Goal: Task Accomplishment & Management: Manage account settings

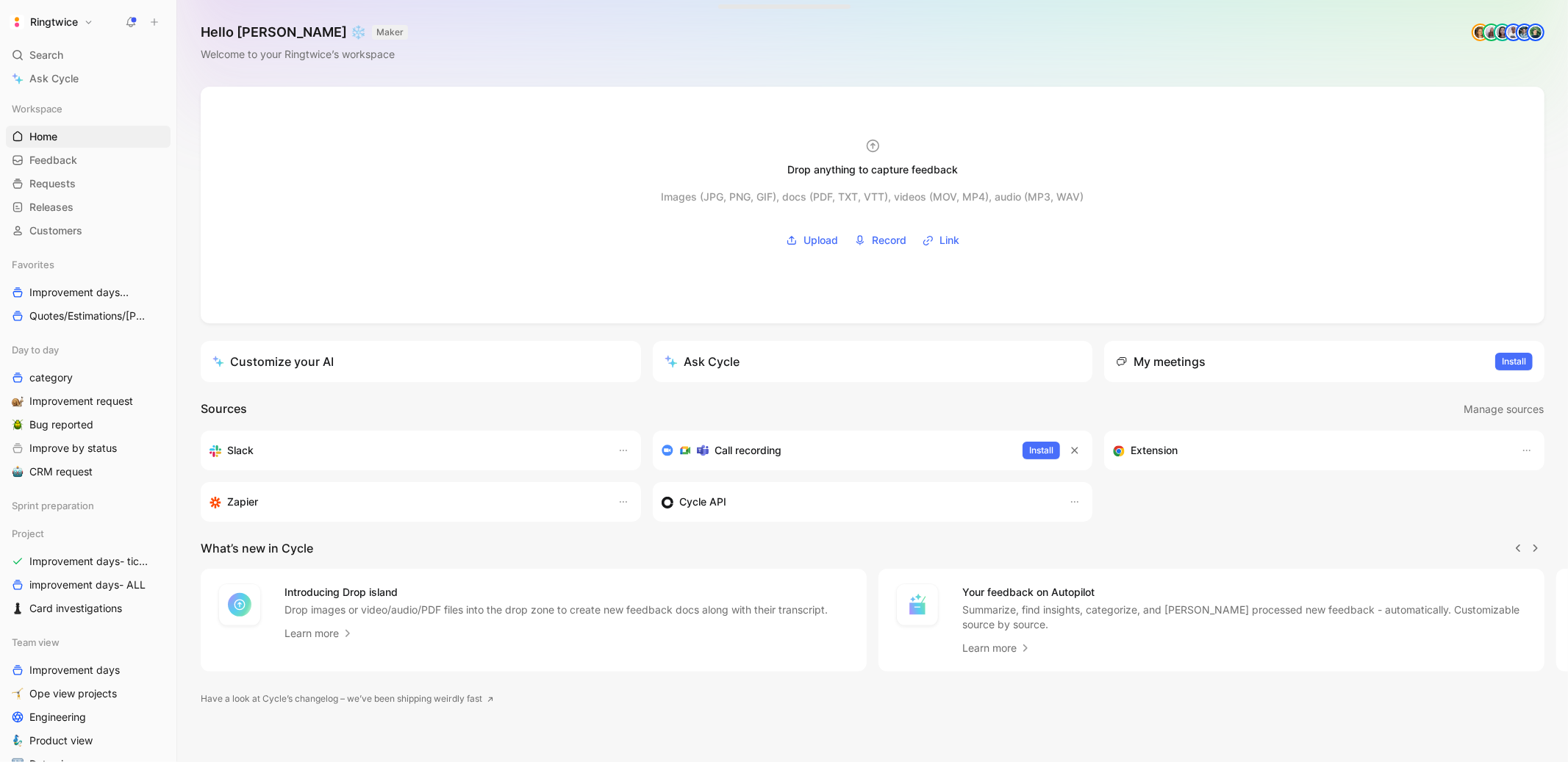
scroll to position [0, 1]
click at [84, 414] on link "Bug reported" at bounding box center [88, 424] width 164 height 22
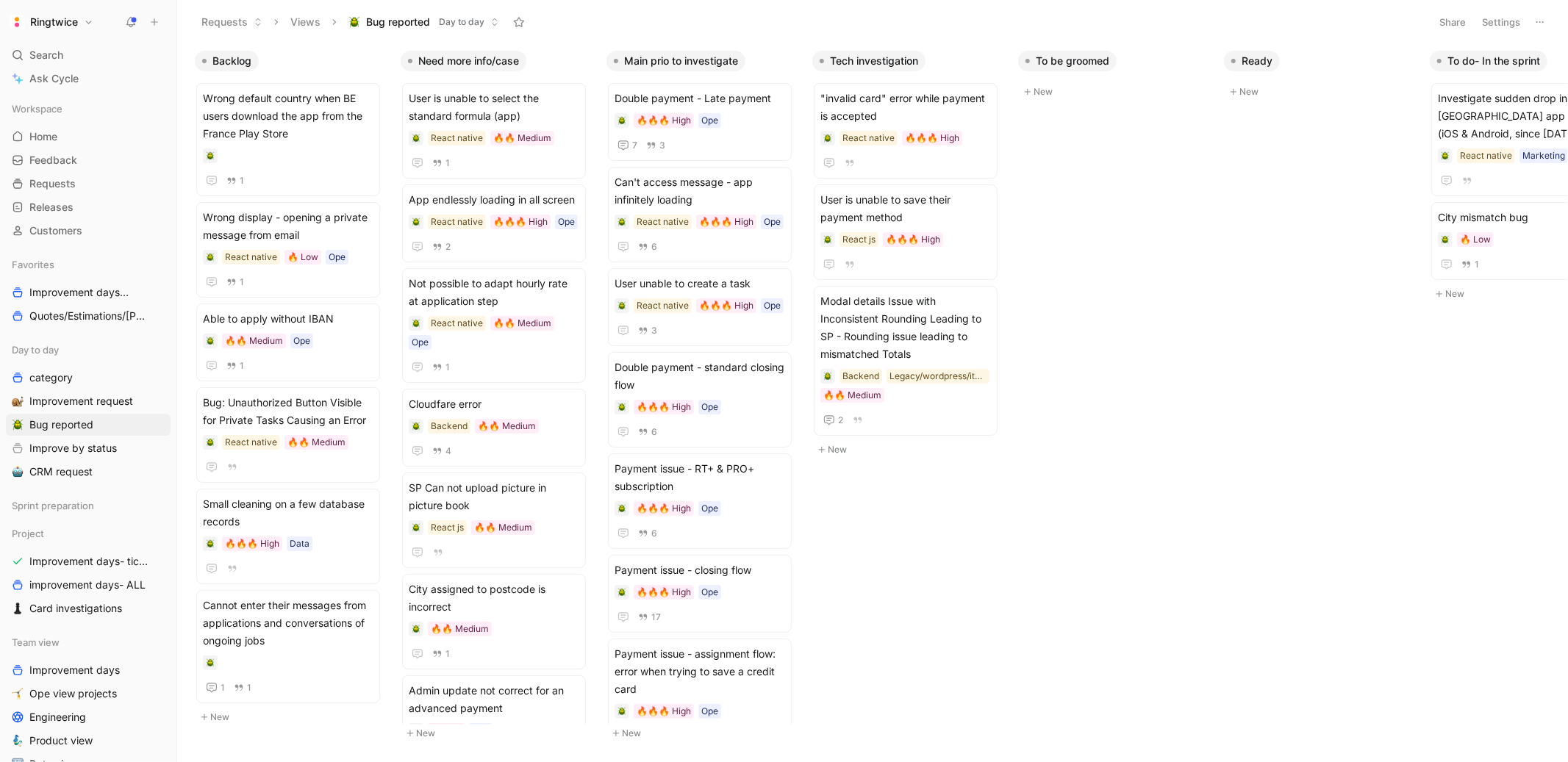
drag, startPoint x: 481, startPoint y: 55, endPoint x: 733, endPoint y: 49, distance: 252.1
click at [733, 49] on div "Backlog Wrong default country when BE users download the app from the France Pl…" at bounding box center [873, 403] width 1390 height 718
click at [1504, 18] on button "Settings" at bounding box center [1501, 21] width 51 height 21
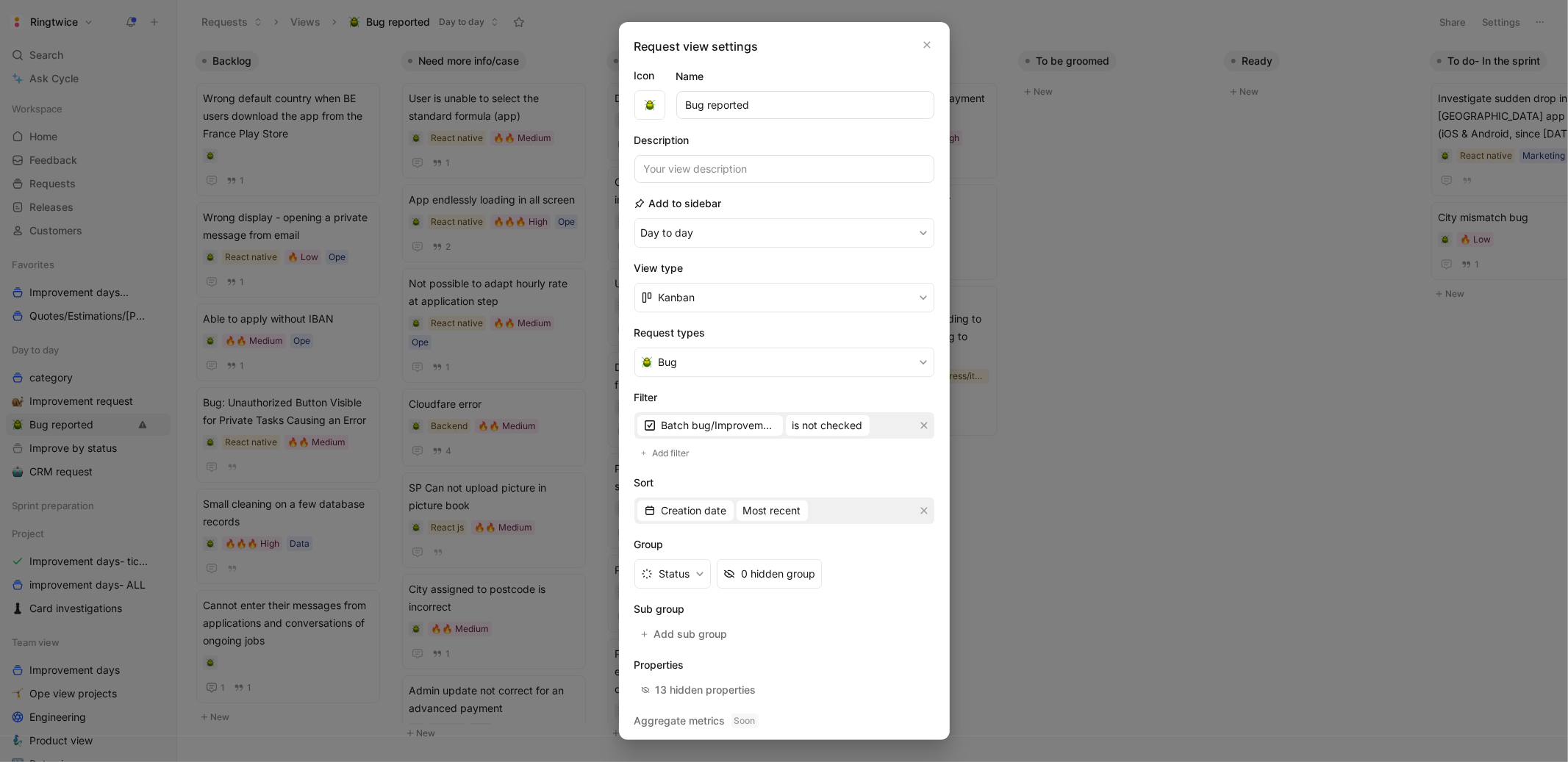
scroll to position [38, 0]
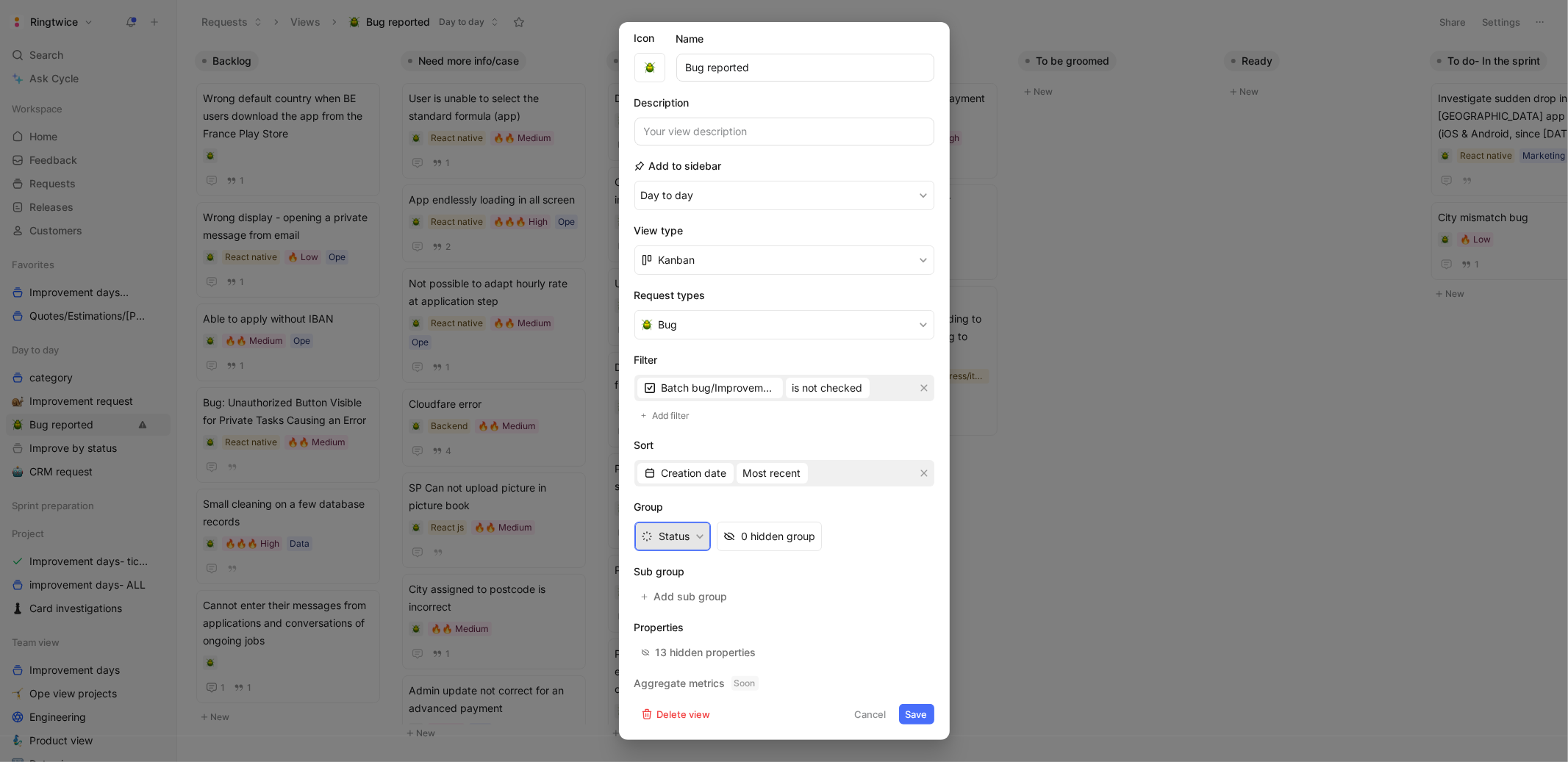
click at [691, 528] on button "Status" at bounding box center [672, 537] width 77 height 30
click at [1081, 557] on div at bounding box center [784, 381] width 1568 height 762
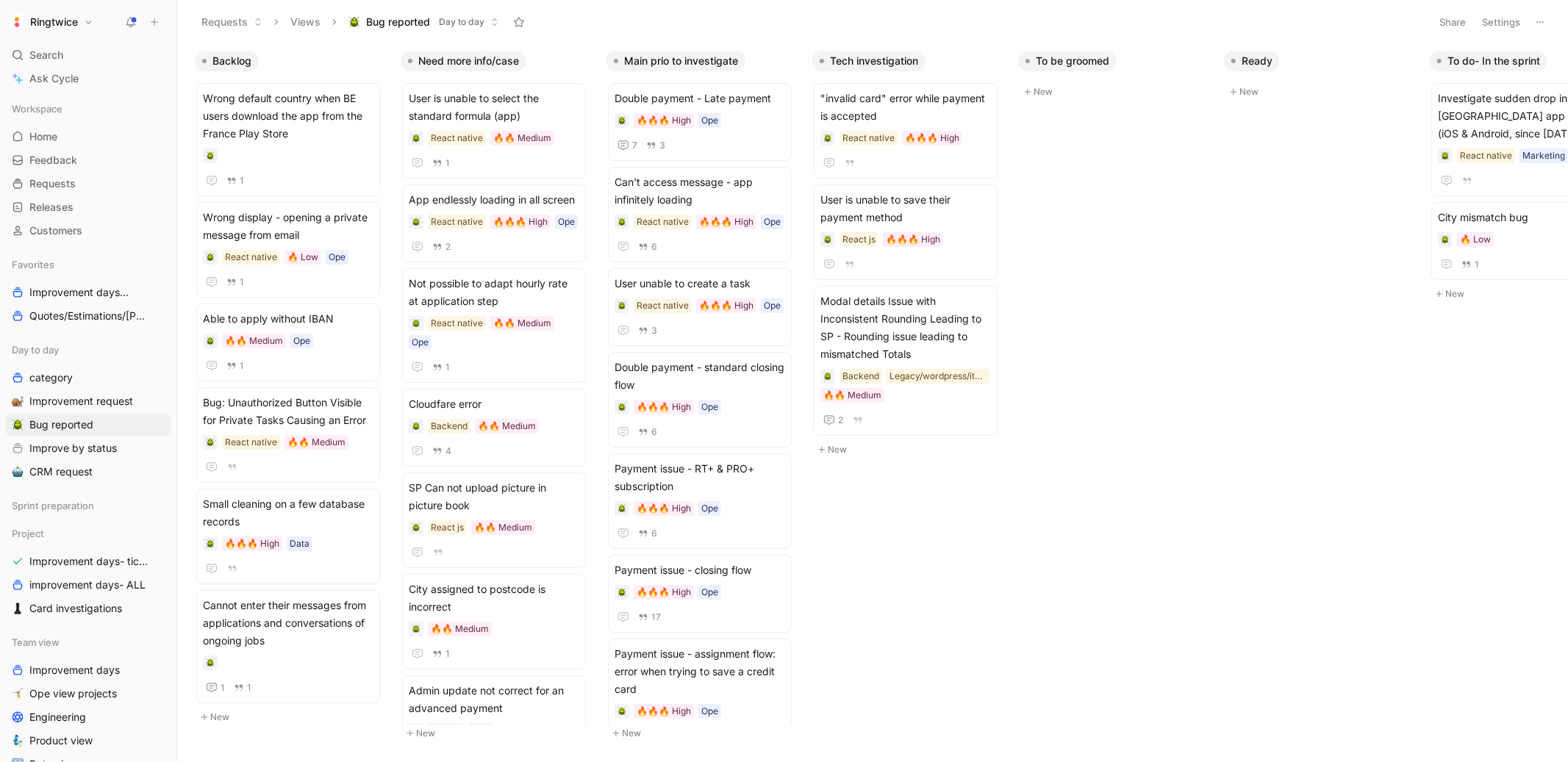
click at [77, 26] on h1 "Ringtwice" at bounding box center [54, 22] width 48 height 13
click at [64, 148] on div "Workspace settings G then S" at bounding box center [100, 150] width 181 height 23
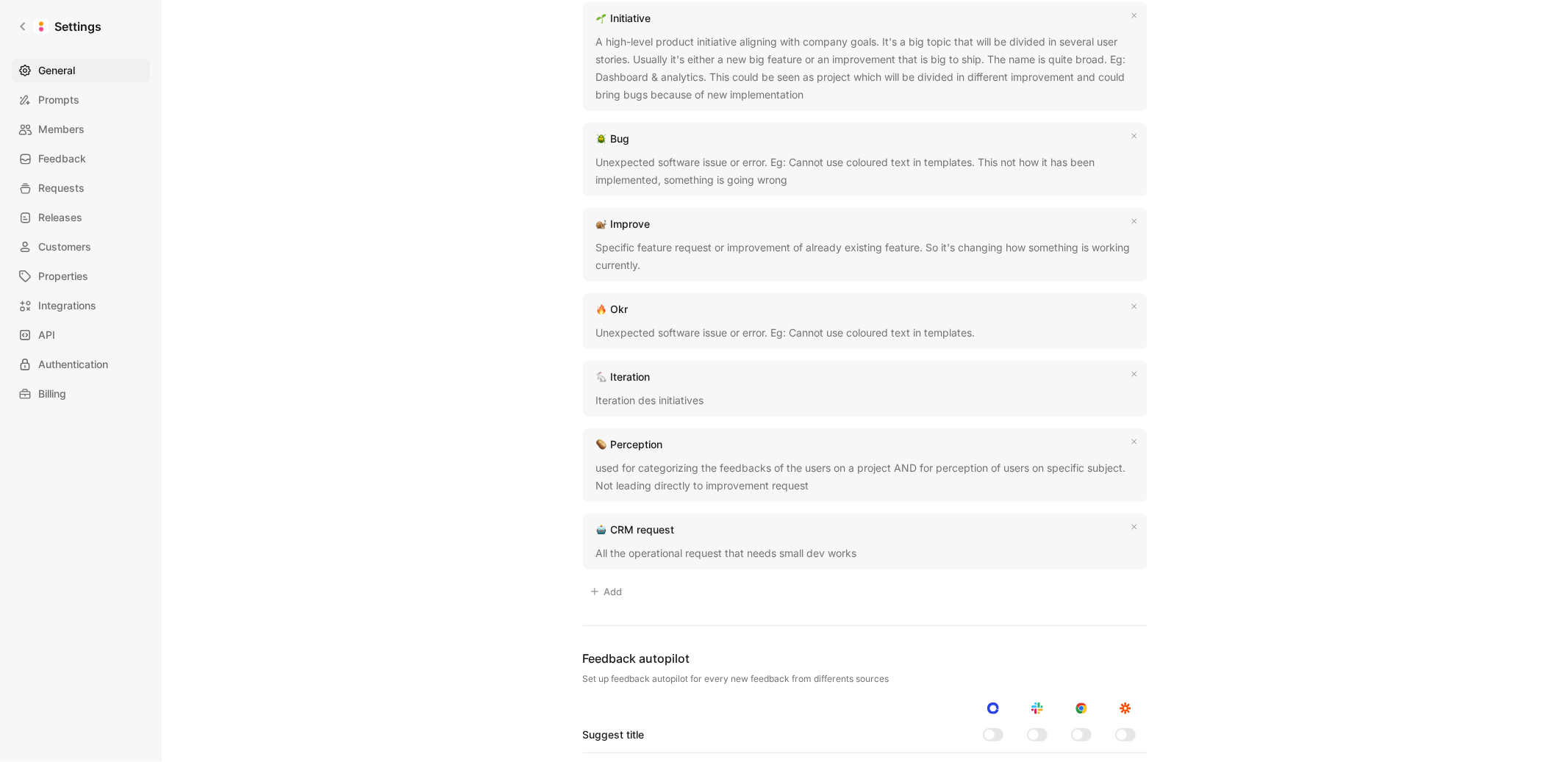
scroll to position [915, 0]
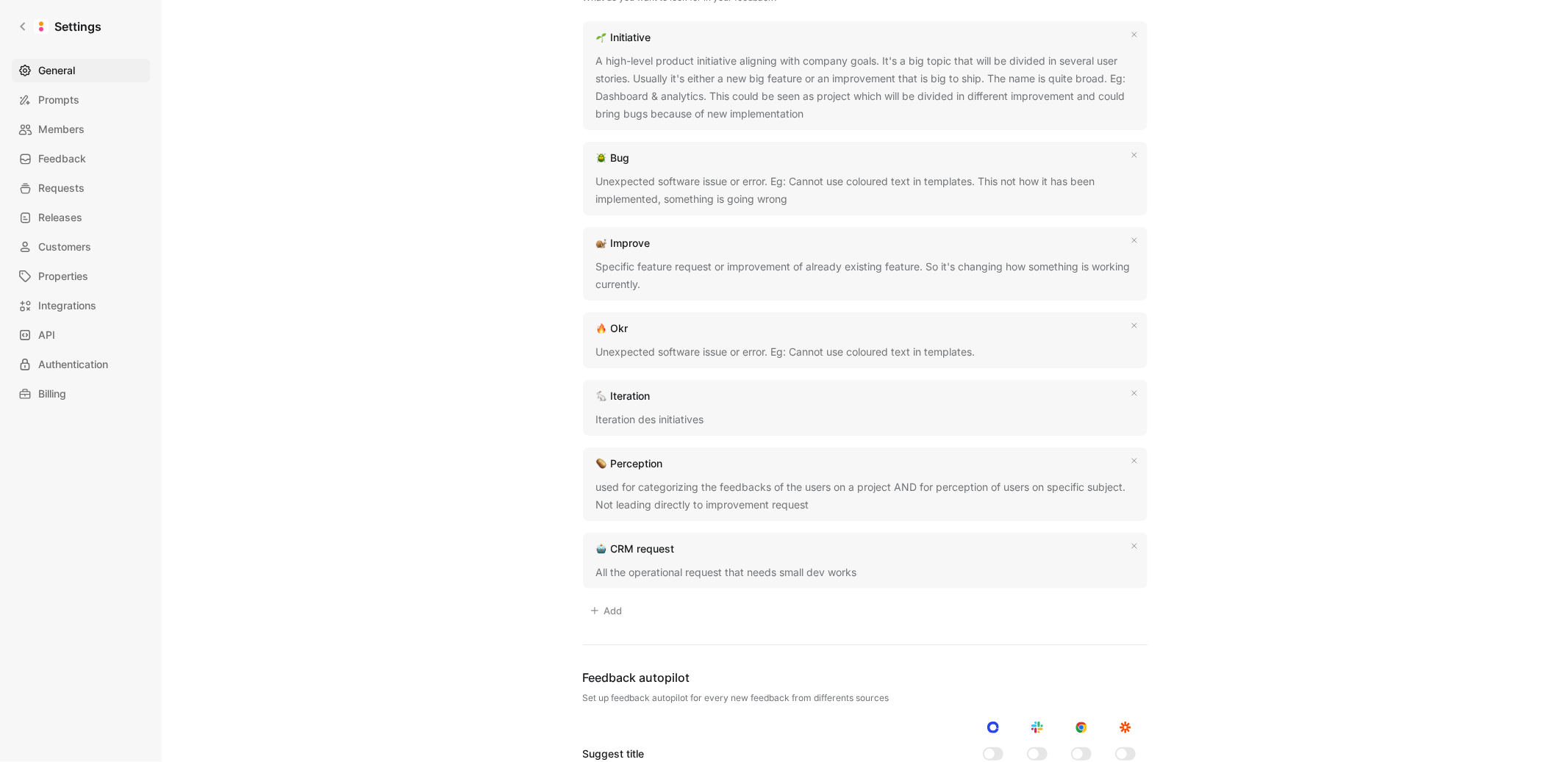
click at [670, 162] on div "Bug" at bounding box center [865, 158] width 538 height 17
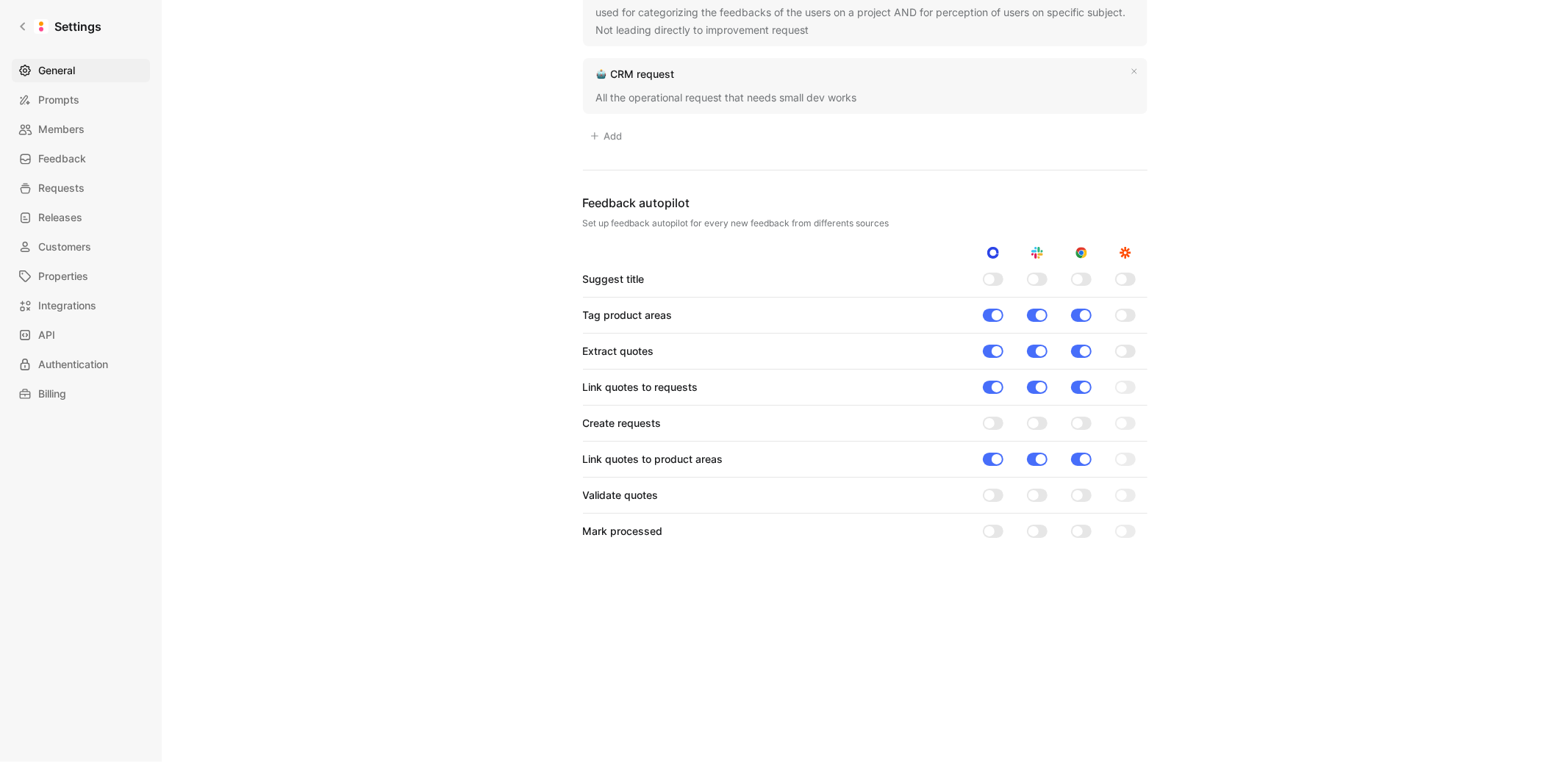
scroll to position [1405, 0]
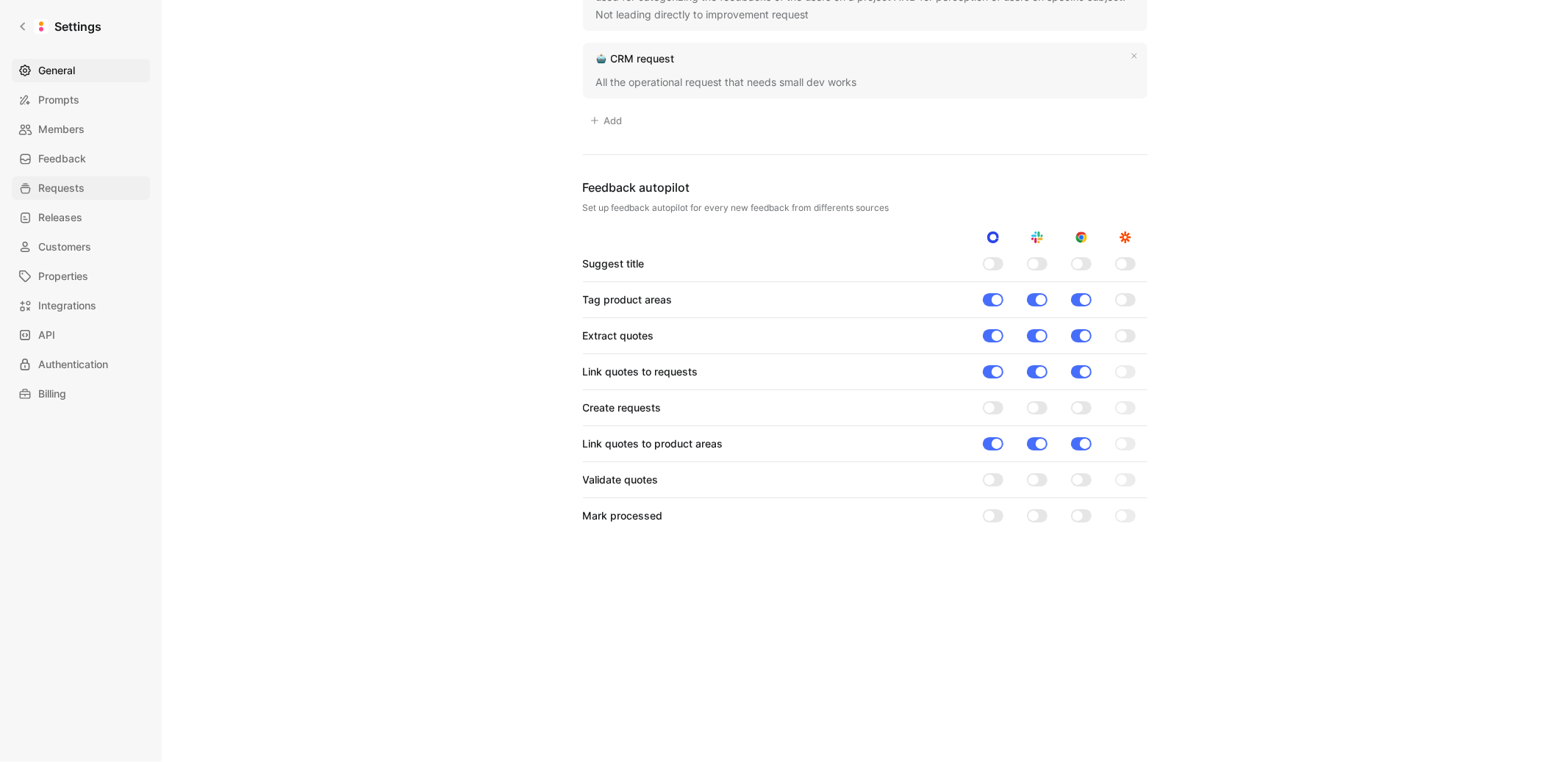
click at [53, 191] on span "Requests" at bounding box center [61, 187] width 46 height 17
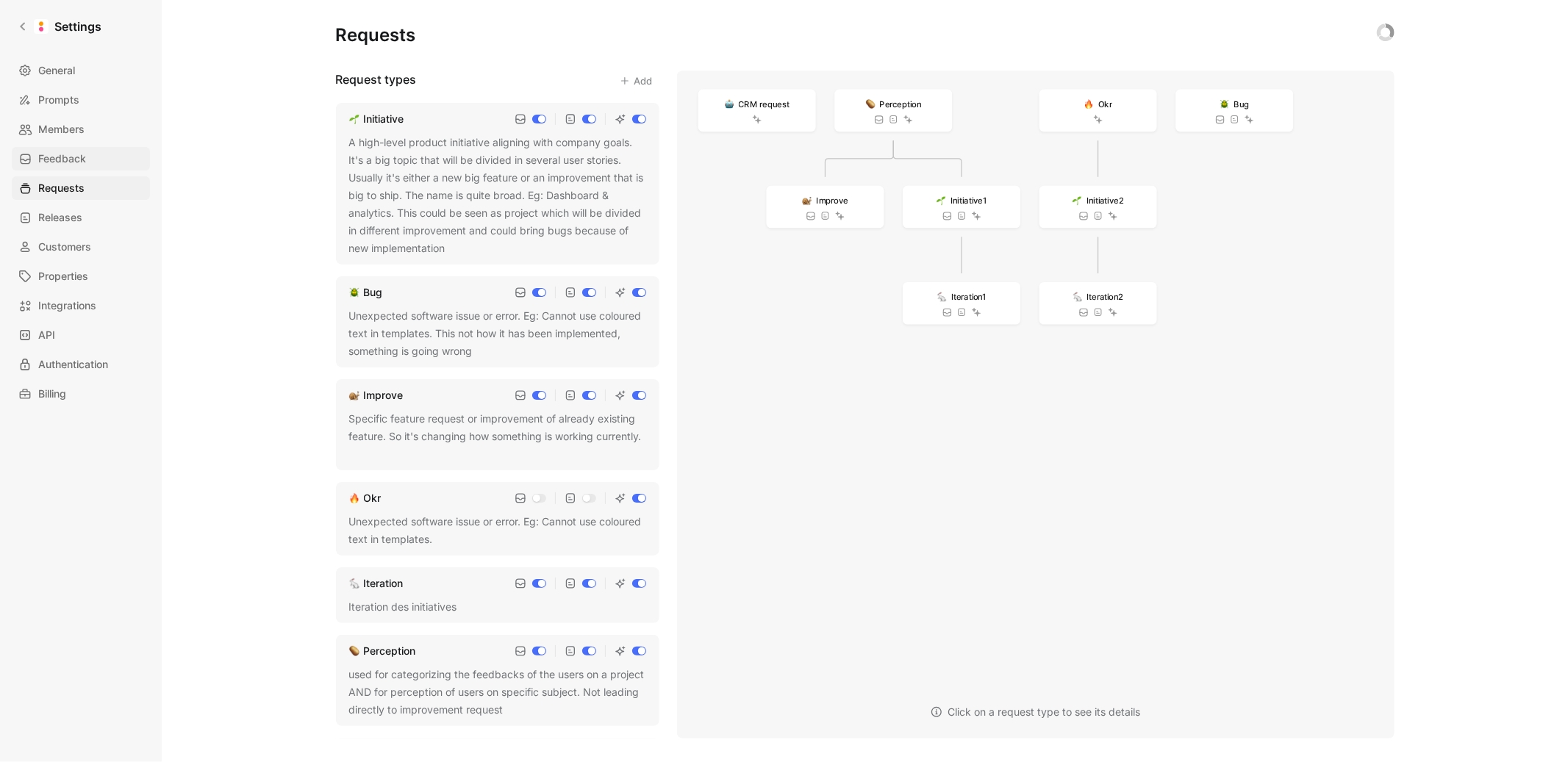
click at [59, 166] on span "Feedback" at bounding box center [62, 159] width 48 height 17
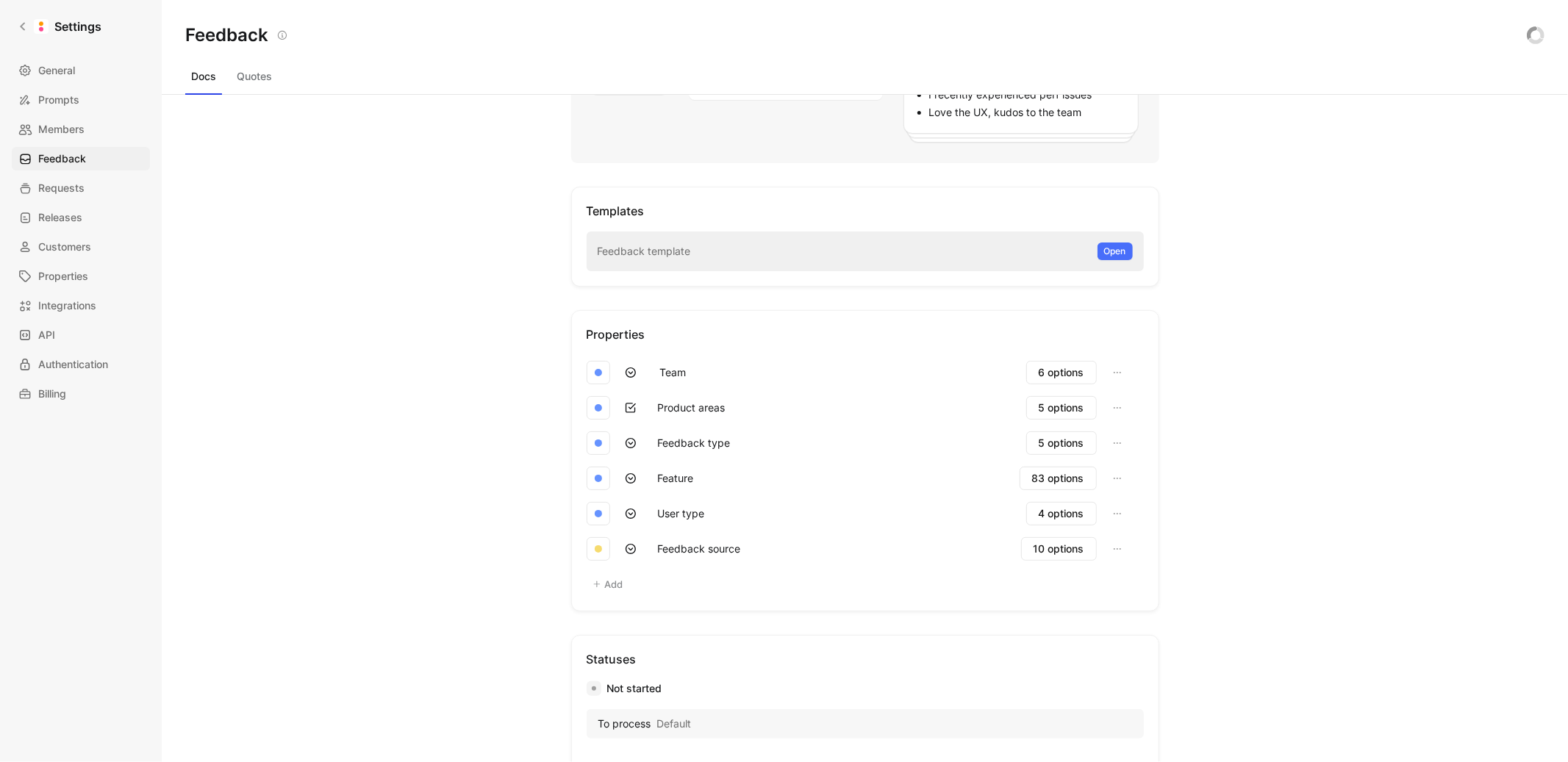
scroll to position [299, 0]
click at [70, 180] on span "Requests" at bounding box center [61, 187] width 46 height 17
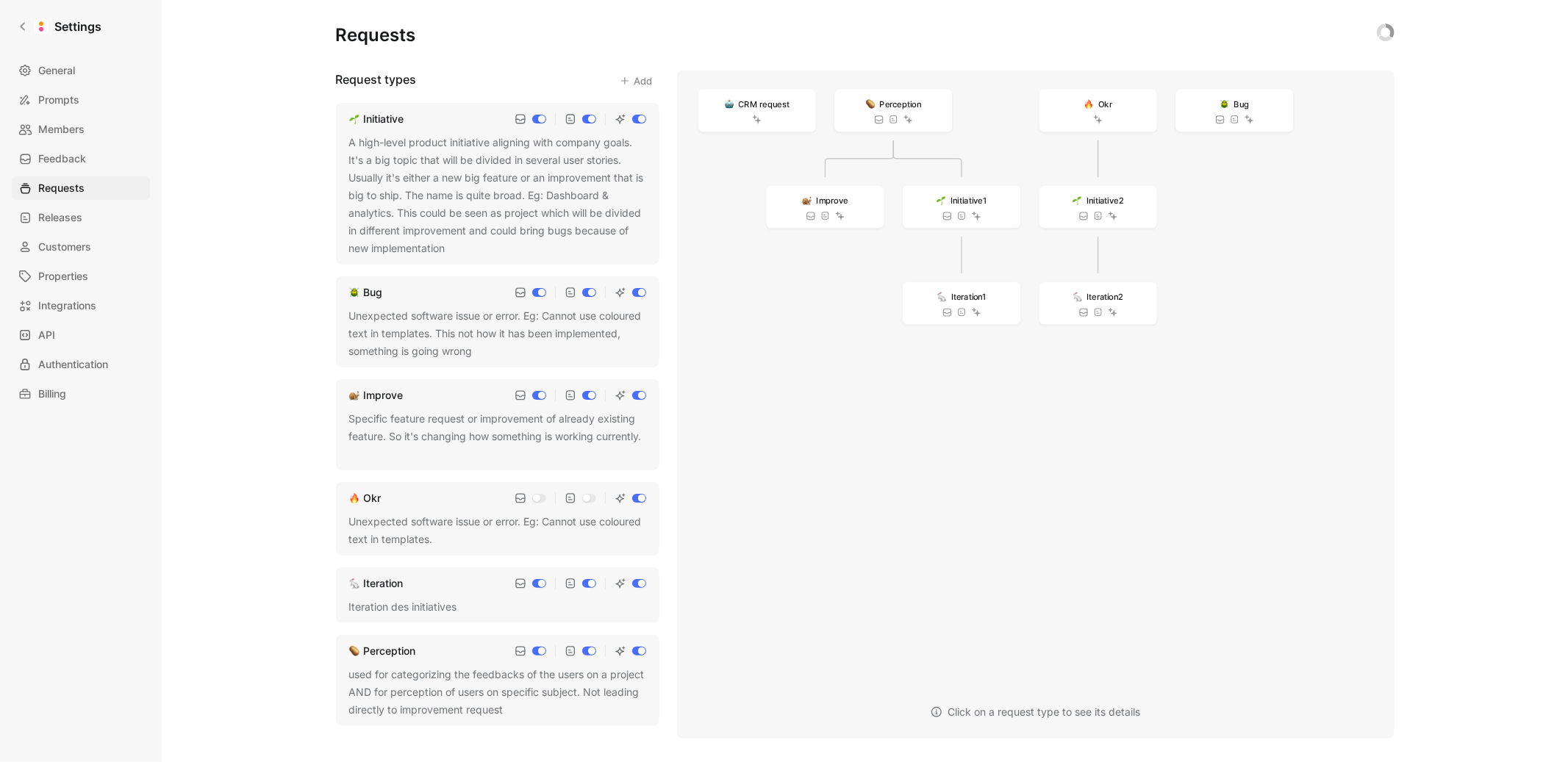
click at [379, 286] on div "Bug" at bounding box center [373, 292] width 19 height 17
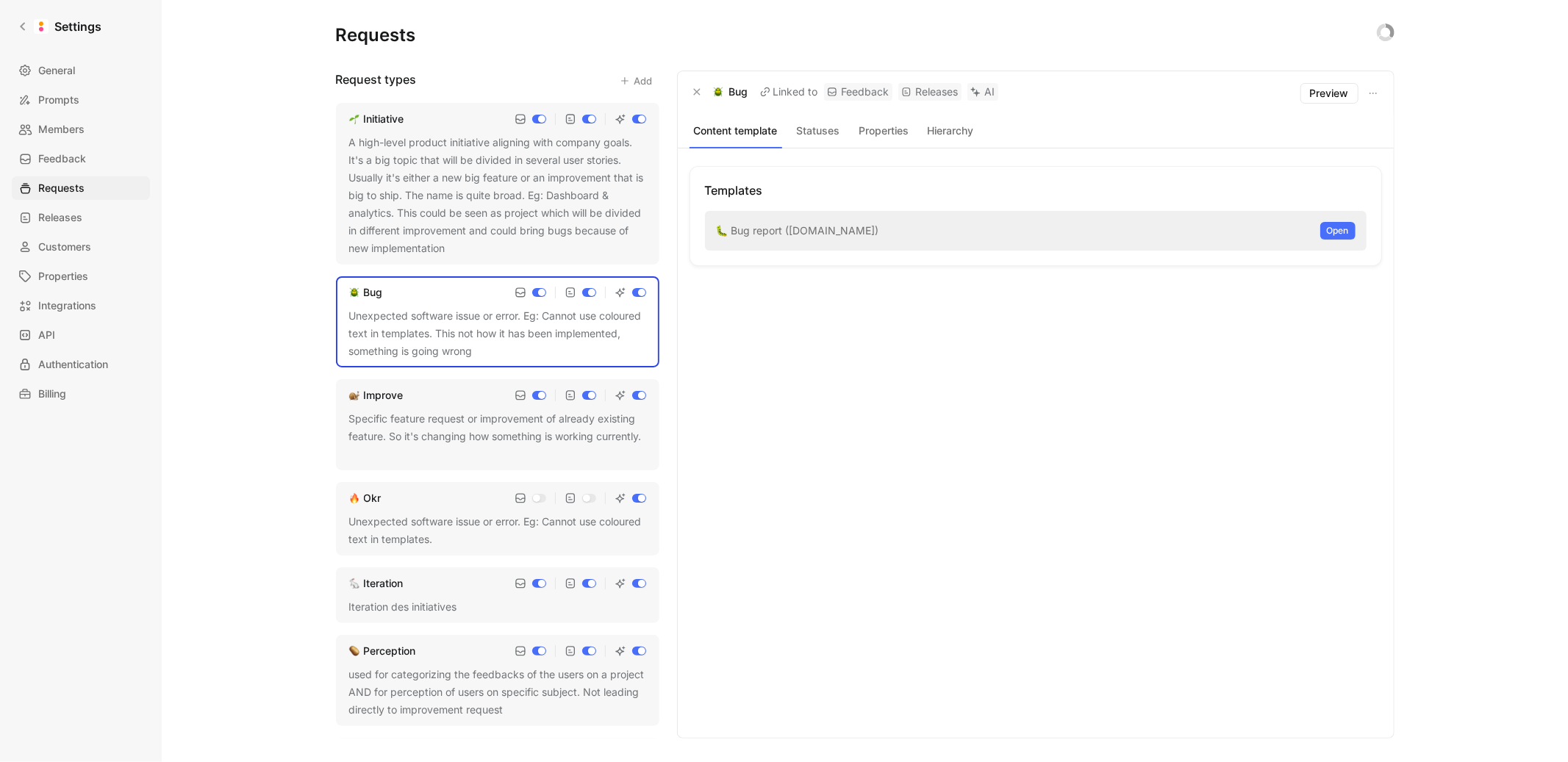
click at [817, 130] on button "Statuses" at bounding box center [817, 130] width 60 height 19
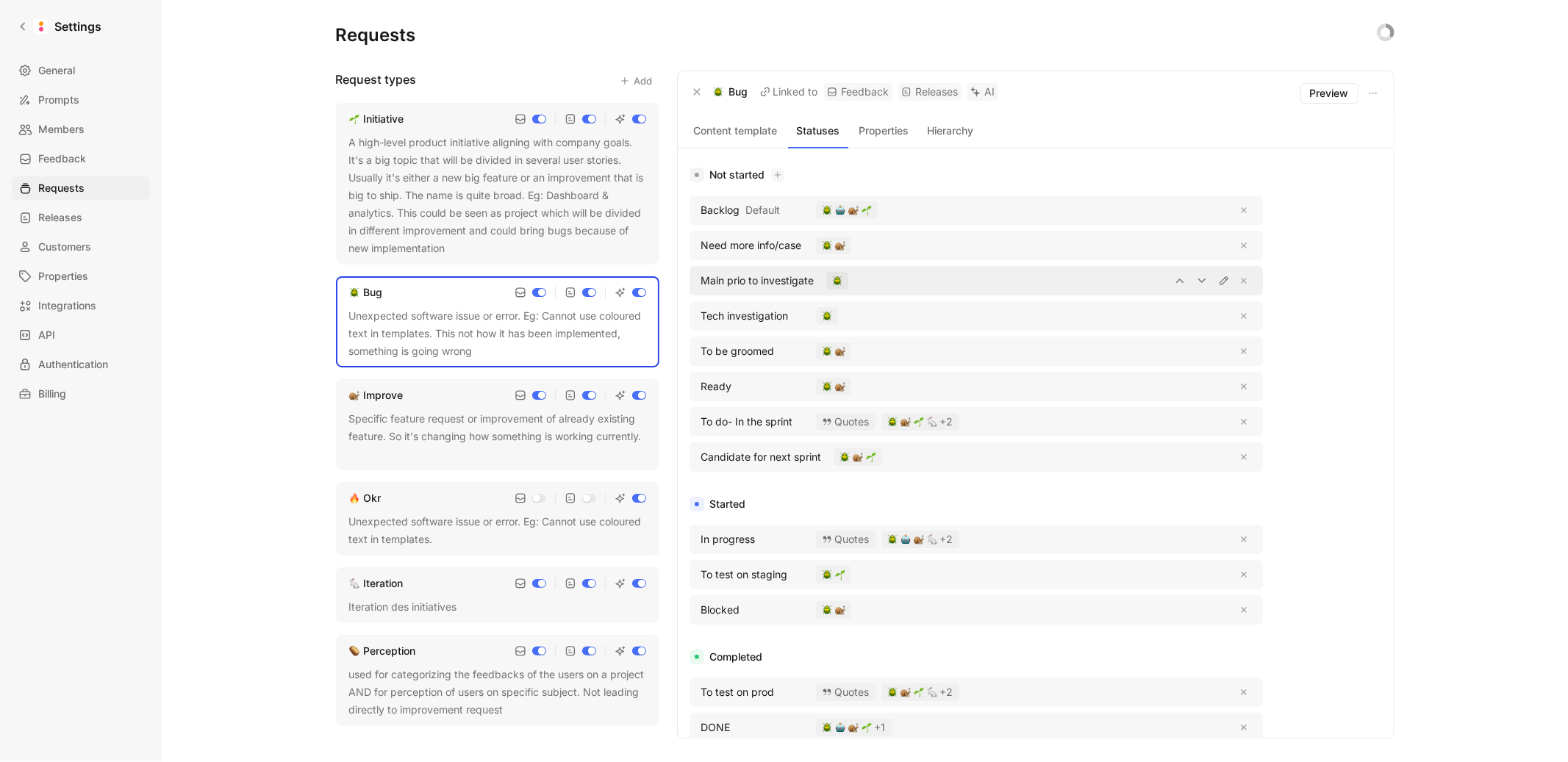
click at [770, 281] on span "Main prio to investigate" at bounding box center [757, 280] width 113 height 17
click at [708, 285] on span "Main prio to investigate" at bounding box center [757, 280] width 113 height 17
drag, startPoint x: 692, startPoint y: 285, endPoint x: 695, endPoint y: 249, distance: 36.1
click at [695, 249] on div "Backlog Default Need more info/case Main prio to investigate Tech investigation…" at bounding box center [976, 337] width 573 height 282
click at [1181, 277] on icon "button" at bounding box center [1180, 281] width 12 height 12
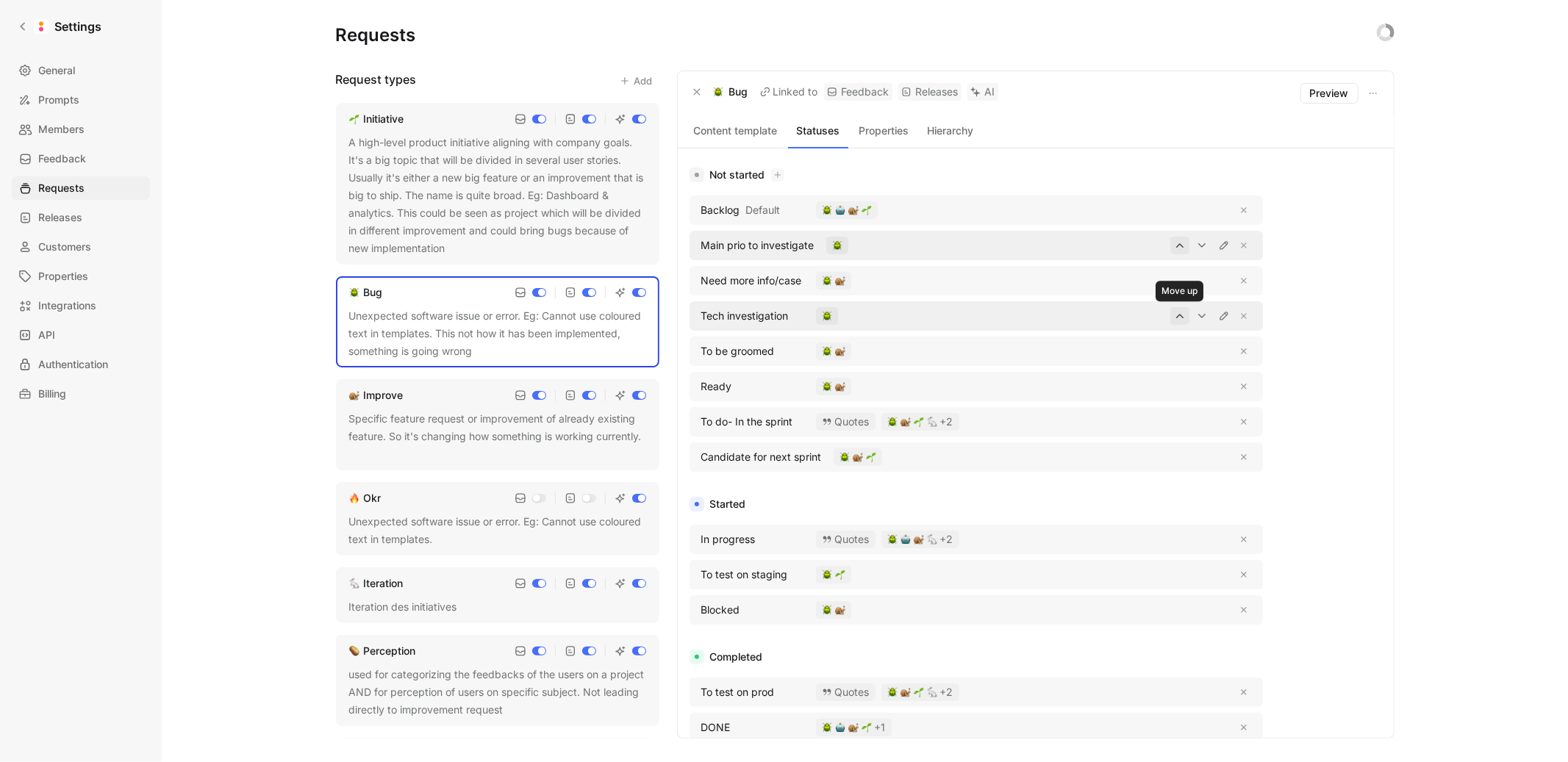
click at [1182, 318] on icon "button" at bounding box center [1180, 316] width 12 height 12
click at [1183, 324] on button "button" at bounding box center [1179, 315] width 19 height 17
click at [1203, 280] on icon "button" at bounding box center [1201, 280] width 7 height 4
click at [1203, 313] on icon "button" at bounding box center [1201, 316] width 12 height 12
click at [1205, 315] on icon "button" at bounding box center [1201, 316] width 12 height 12
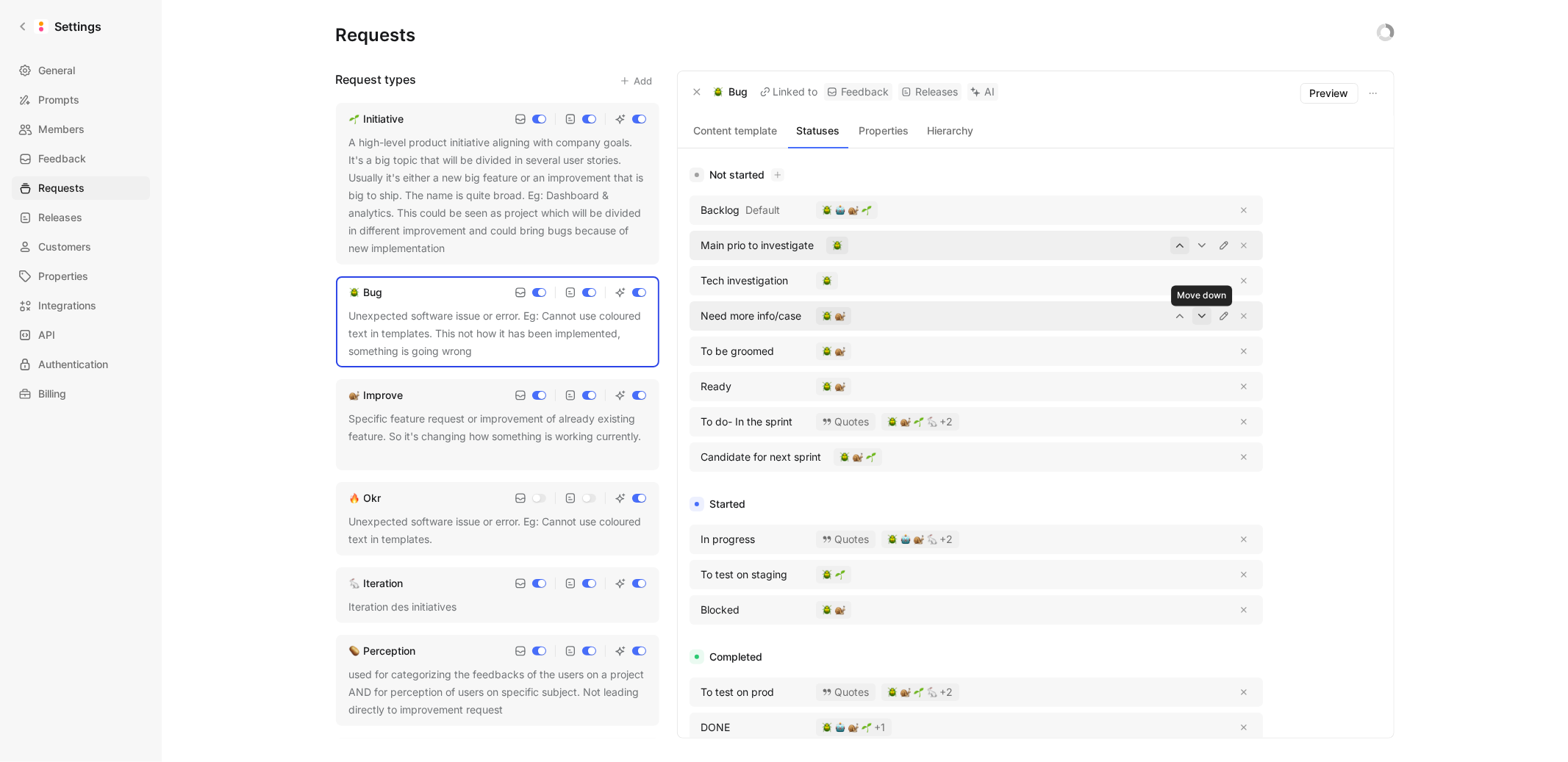
click at [1201, 312] on icon "button" at bounding box center [1201, 316] width 12 height 12
click at [1202, 316] on icon "button" at bounding box center [1201, 316] width 12 height 12
click at [1204, 348] on icon "button" at bounding box center [1201, 351] width 12 height 12
click at [1202, 390] on icon "button" at bounding box center [1201, 386] width 12 height 12
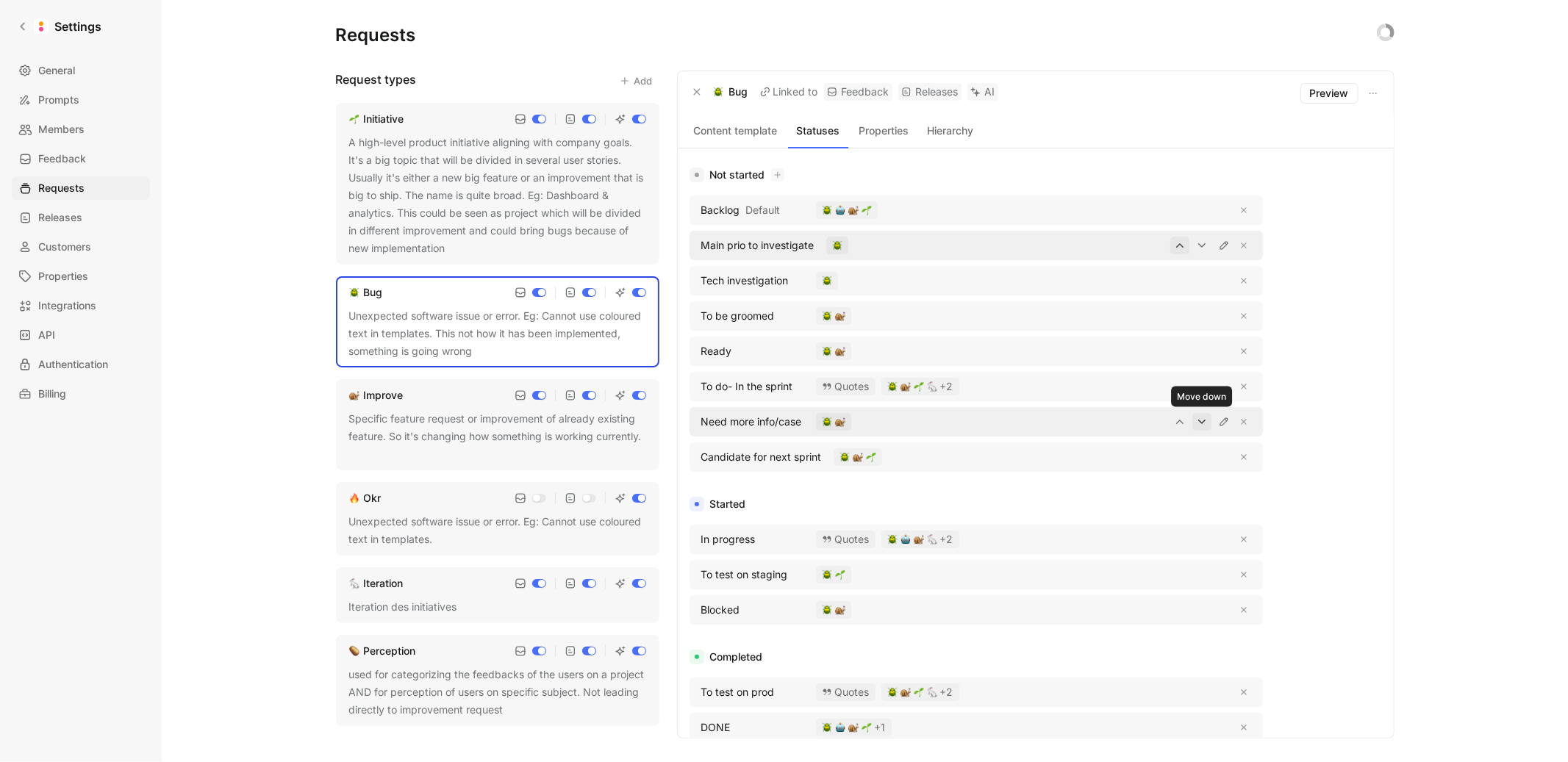
click at [1202, 424] on icon "button" at bounding box center [1201, 422] width 12 height 12
click at [864, 419] on div "button" at bounding box center [858, 422] width 37 height 10
click at [1245, 420] on icon "button" at bounding box center [1244, 422] width 7 height 7
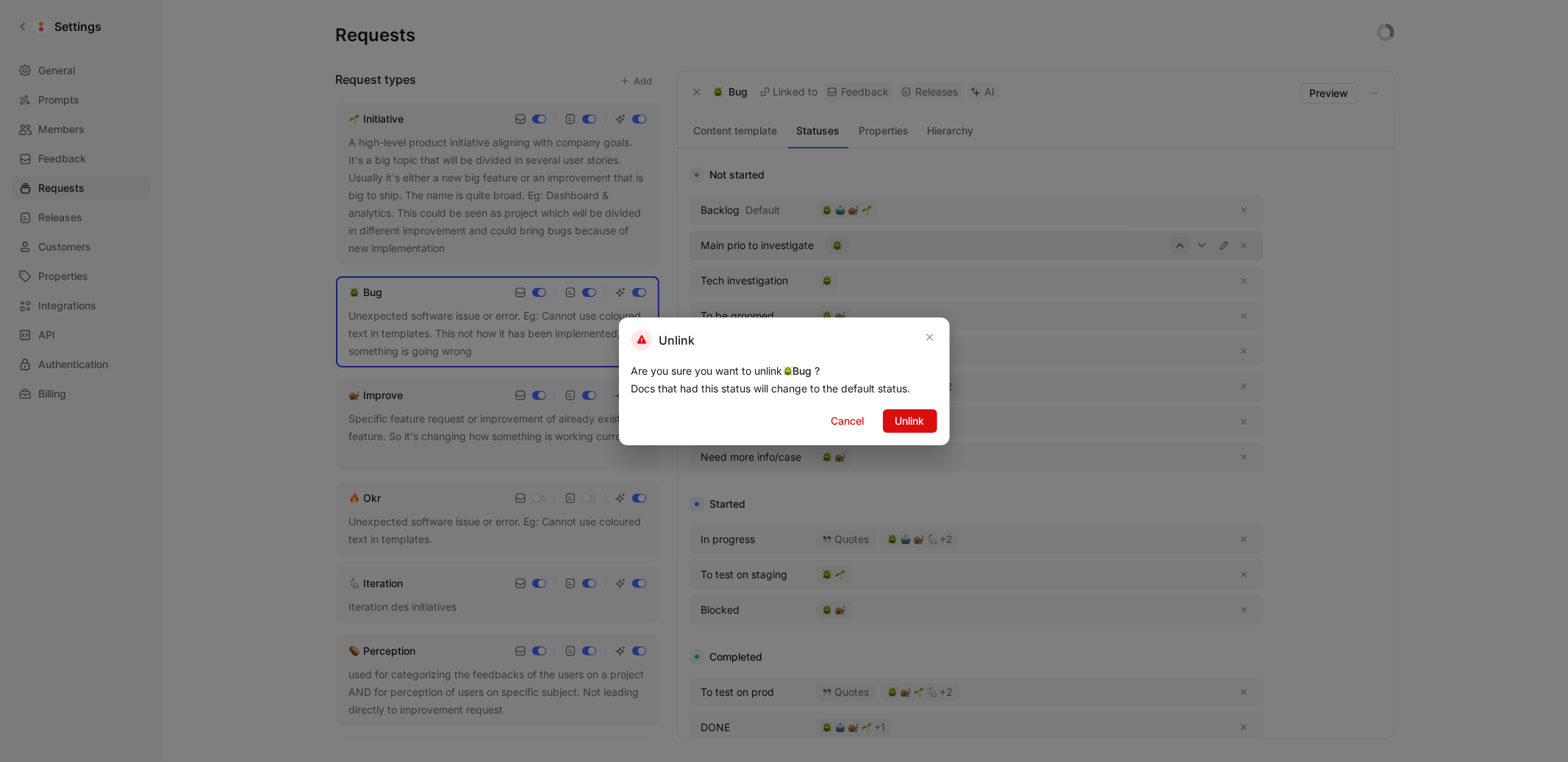
click at [905, 419] on span "Unlink" at bounding box center [910, 420] width 30 height 17
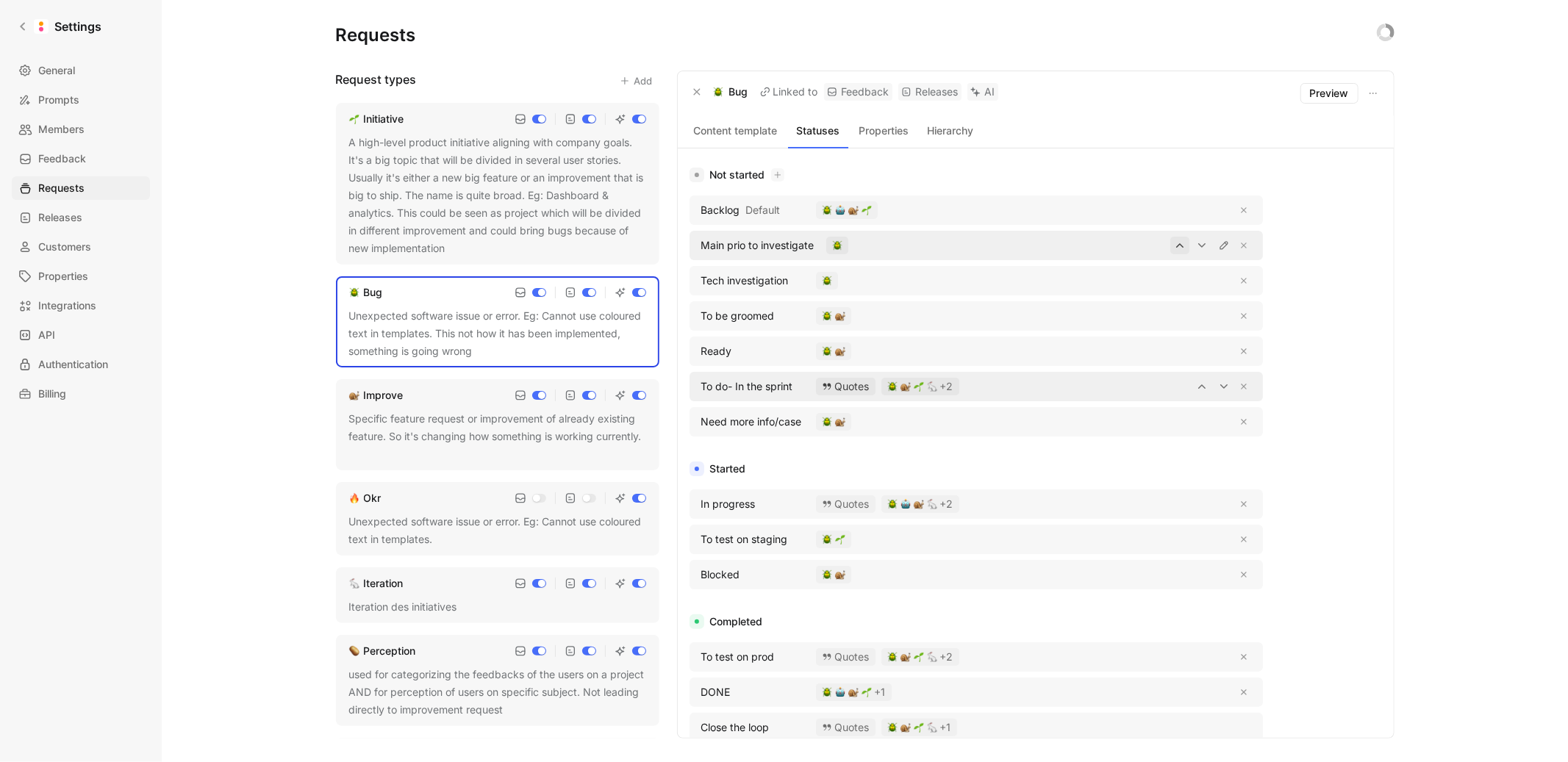
click at [855, 390] on div "Quotes" at bounding box center [846, 386] width 59 height 17
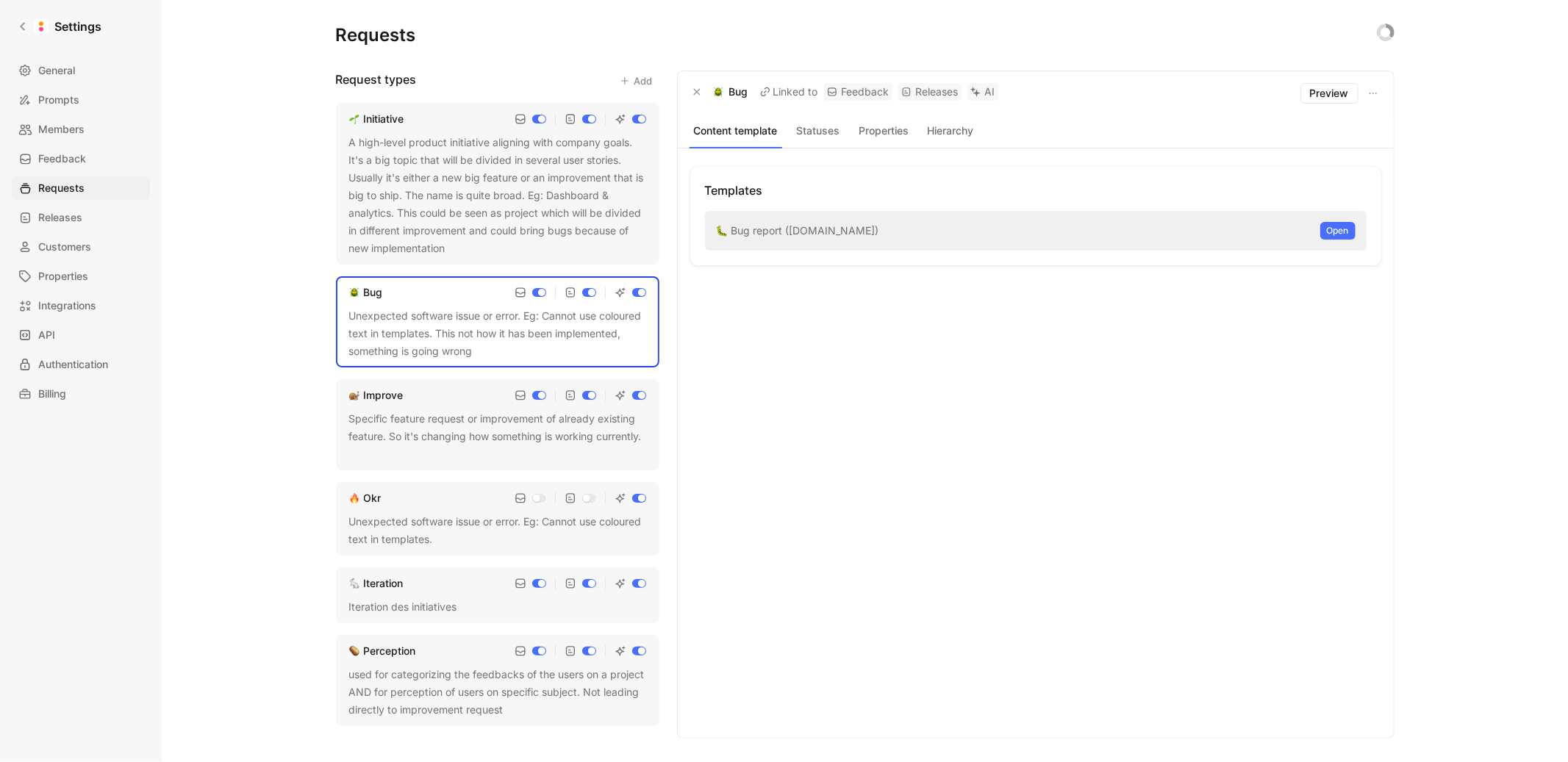
click at [819, 130] on button "Statuses" at bounding box center [817, 130] width 60 height 19
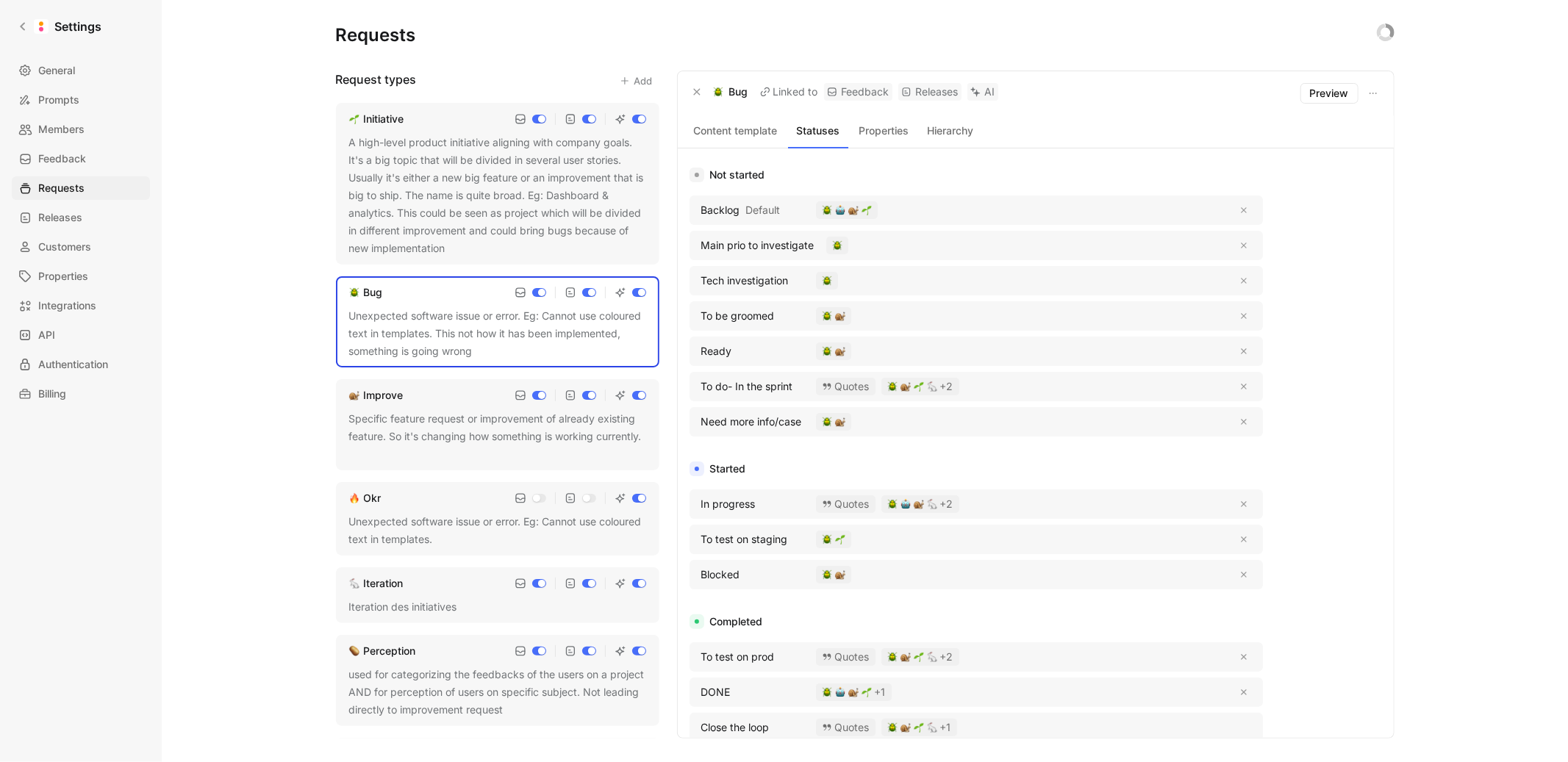
click at [874, 132] on button "Properties" at bounding box center [883, 130] width 60 height 19
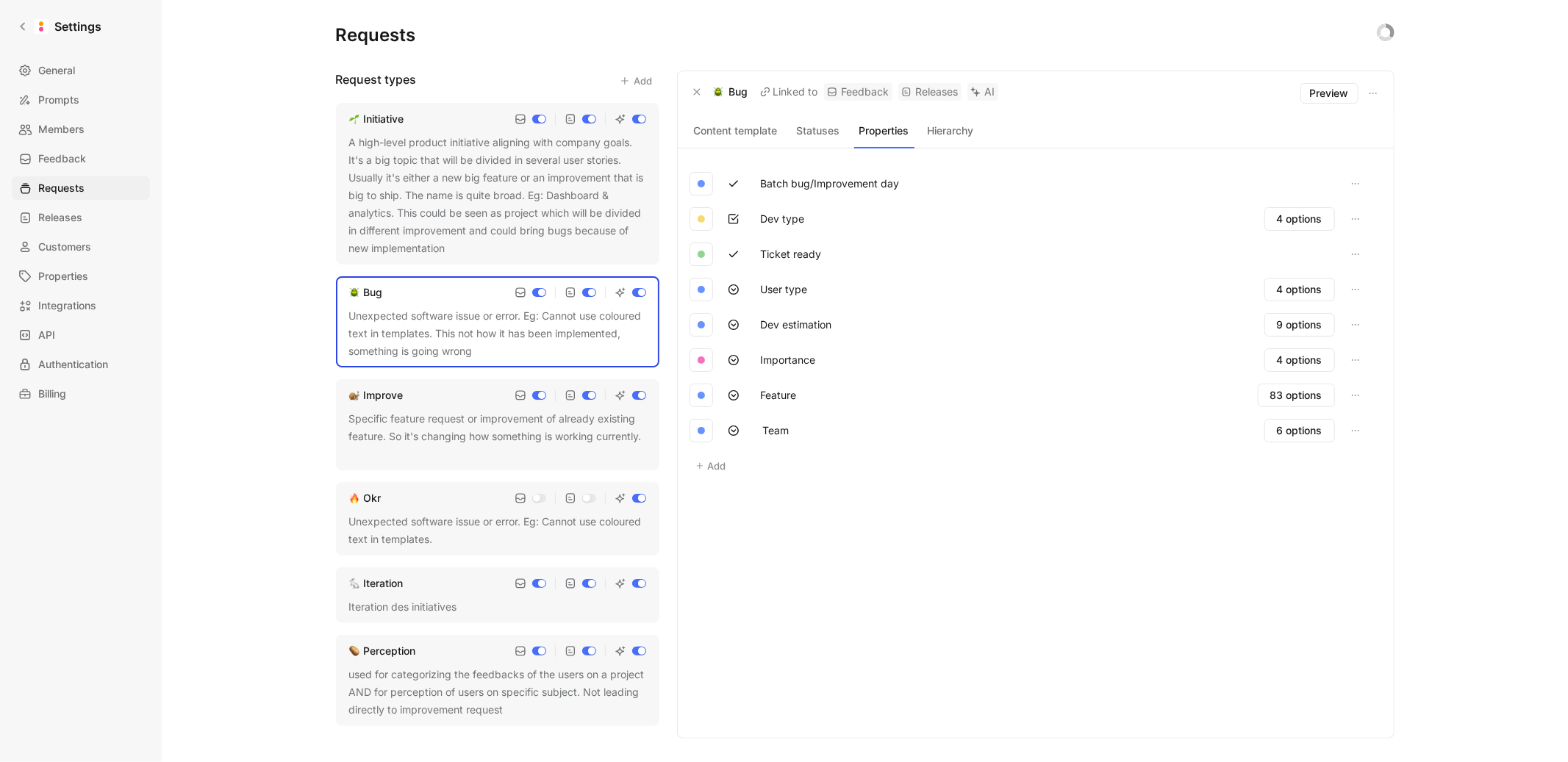
click at [826, 132] on button "Statuses" at bounding box center [817, 130] width 60 height 19
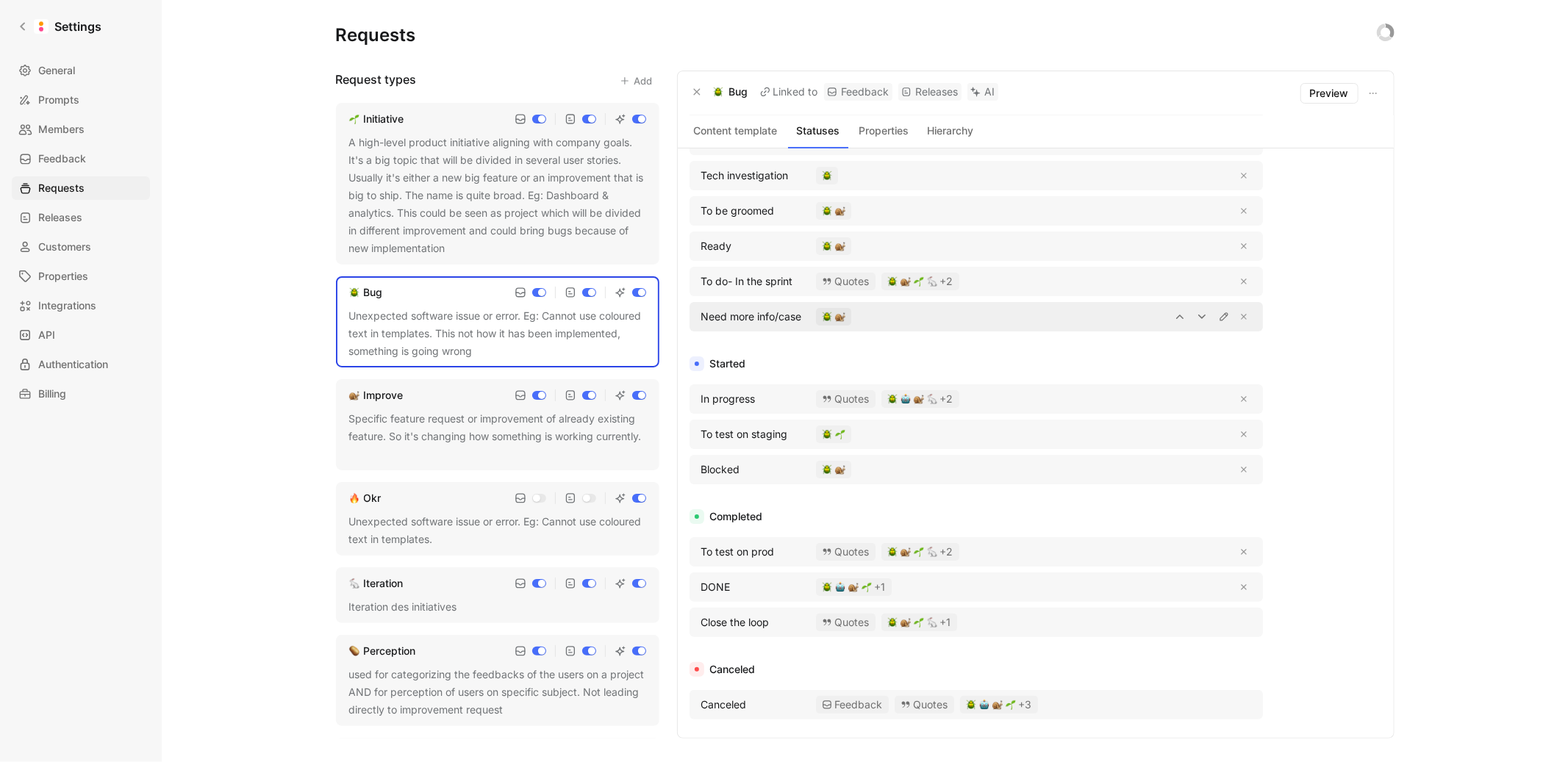
scroll to position [109, 0]
drag, startPoint x: 782, startPoint y: 471, endPoint x: 770, endPoint y: 471, distance: 12.0
click at [770, 471] on div "Blocked" at bounding box center [749, 466] width 111 height 17
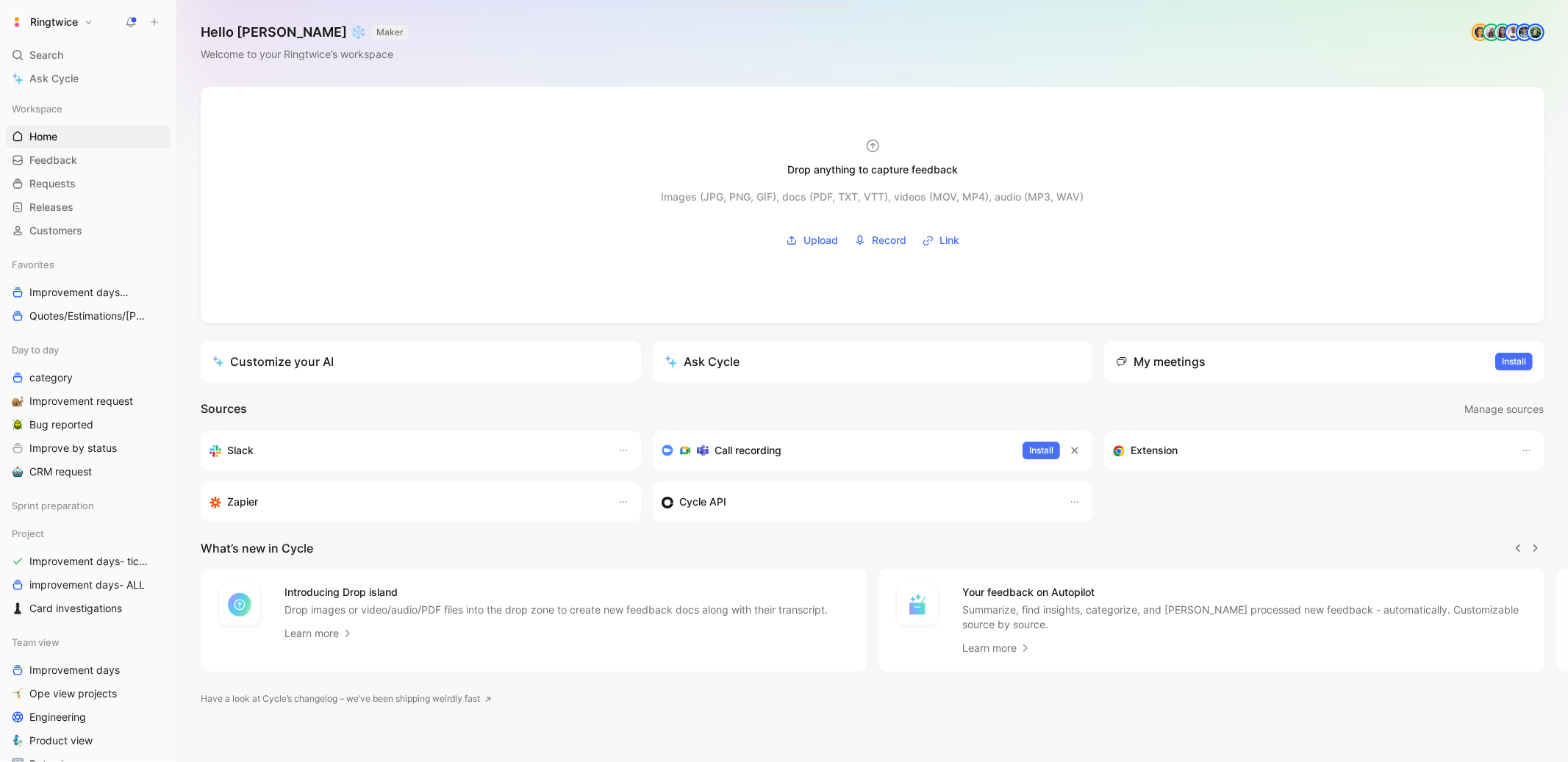
scroll to position [0, 1]
click at [54, 429] on span "Bug reported" at bounding box center [61, 425] width 64 height 15
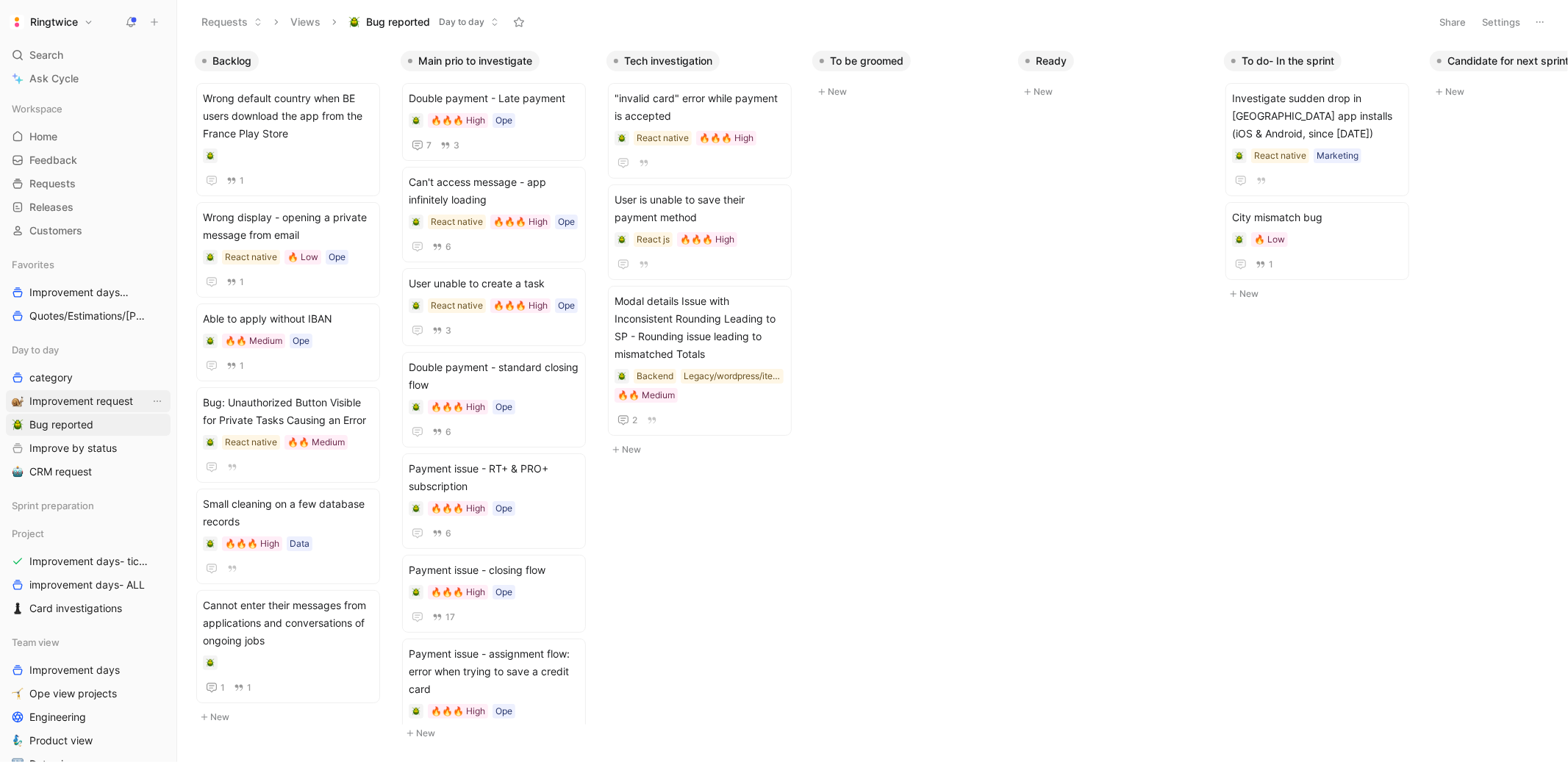
click at [47, 409] on link "Improvement request" at bounding box center [88, 401] width 164 height 22
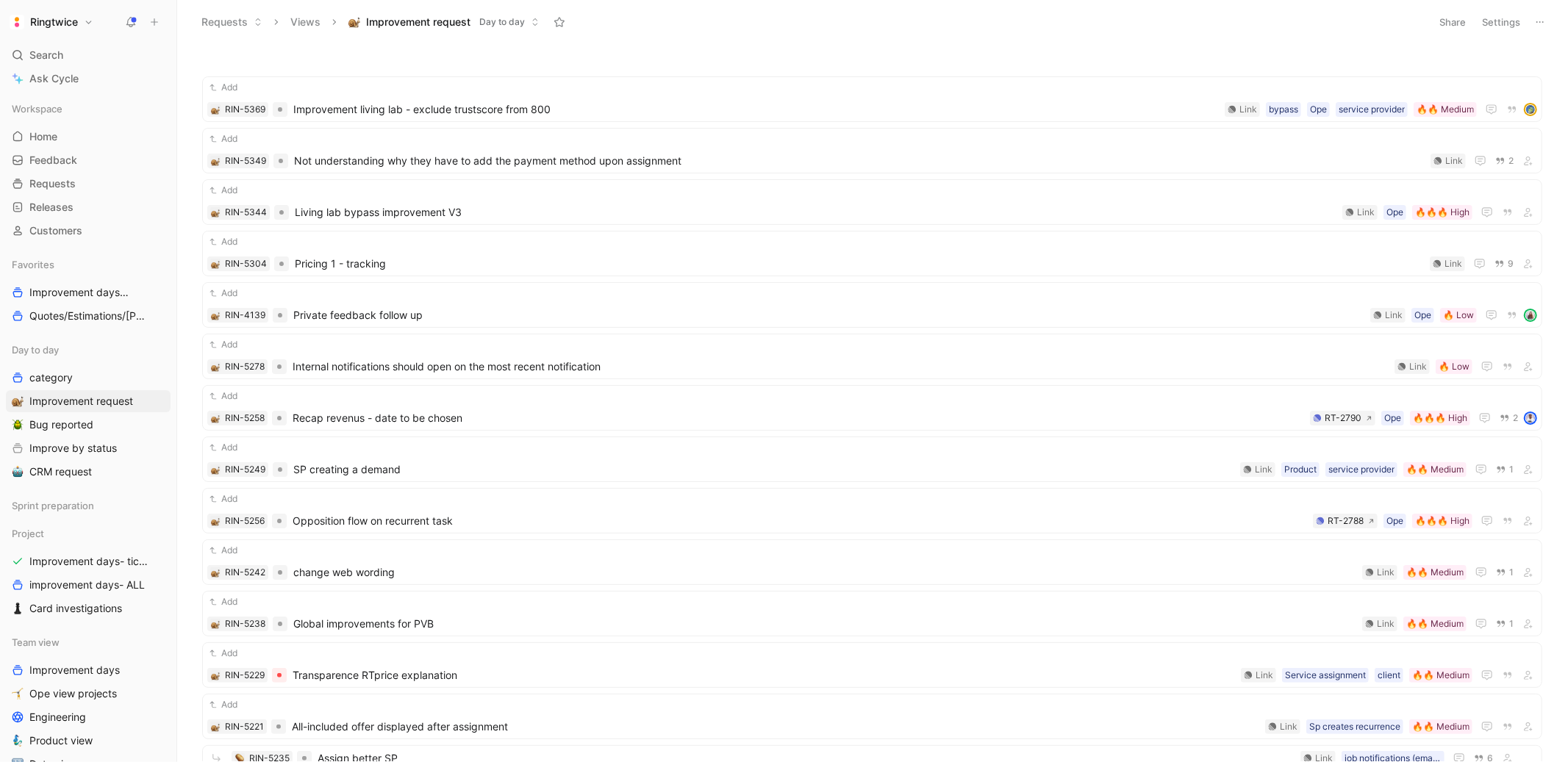
click at [400, 21] on span "Improvement request" at bounding box center [418, 22] width 104 height 15
click at [80, 430] on span "Bug reported" at bounding box center [61, 425] width 64 height 15
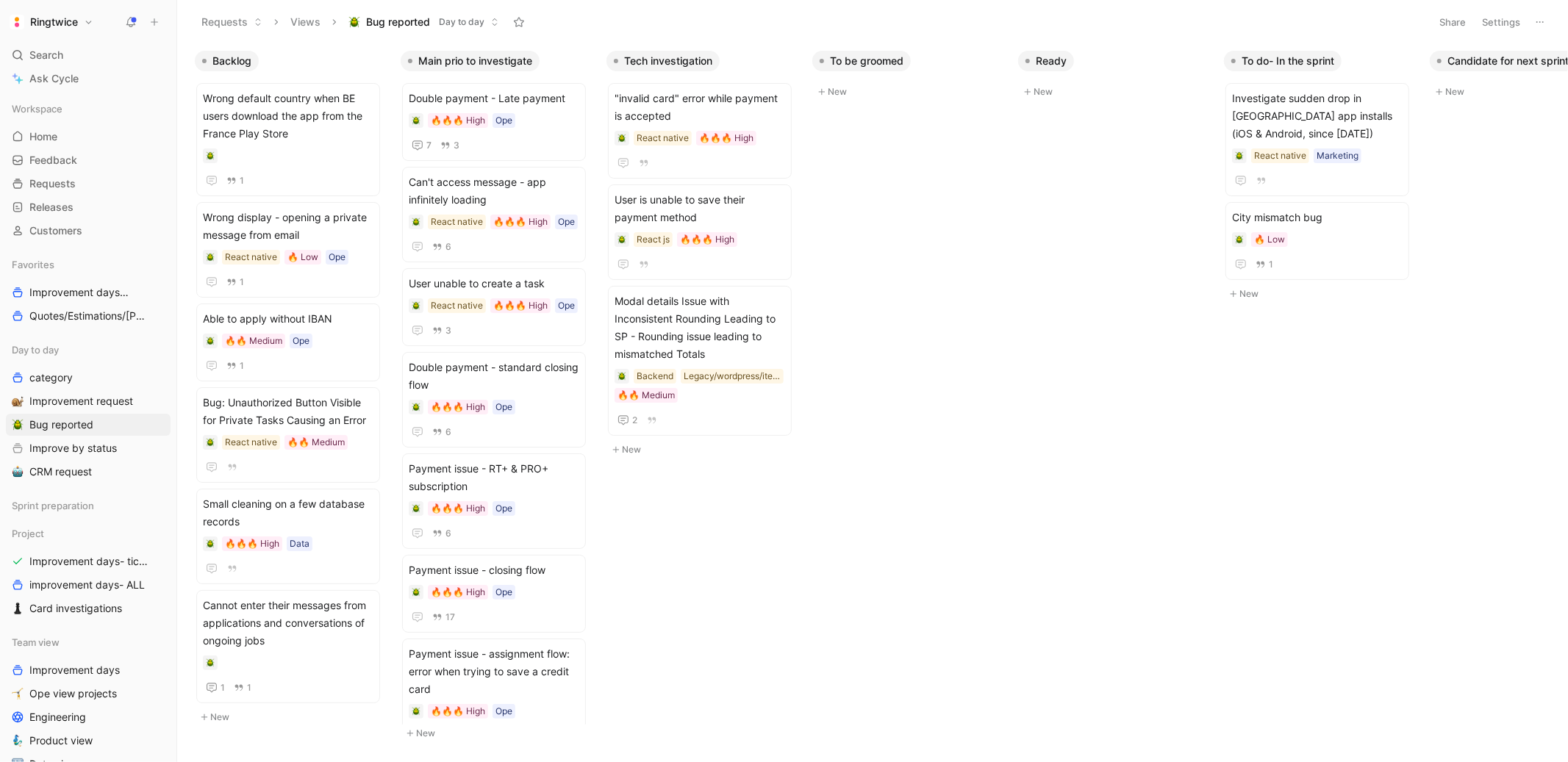
click at [302, 24] on button "Views" at bounding box center [306, 21] width 44 height 22
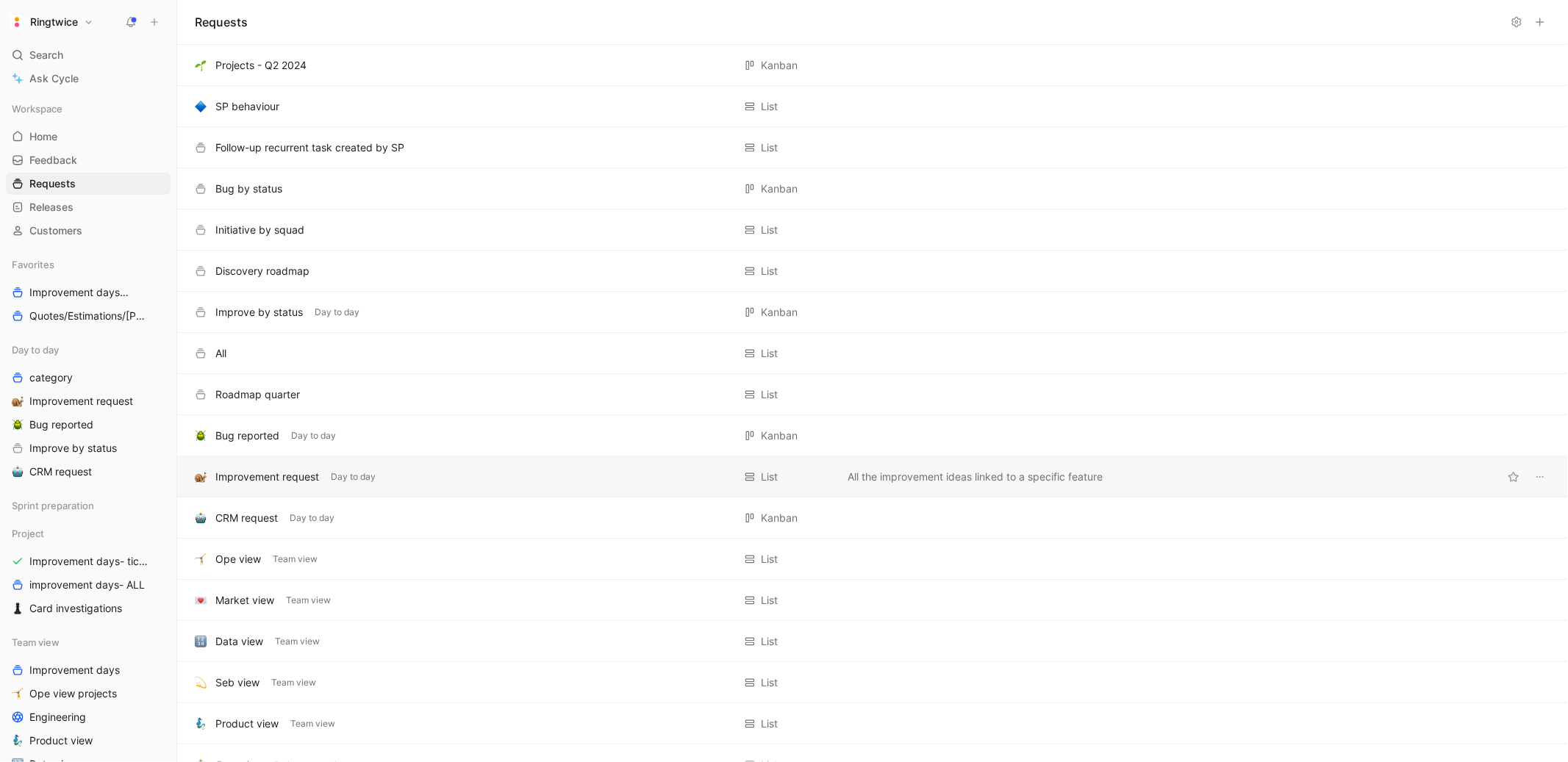
click at [252, 485] on div "Improvement request Day to day List All the improvement ideas linked to a speci…" at bounding box center [873, 477] width 1390 height 41
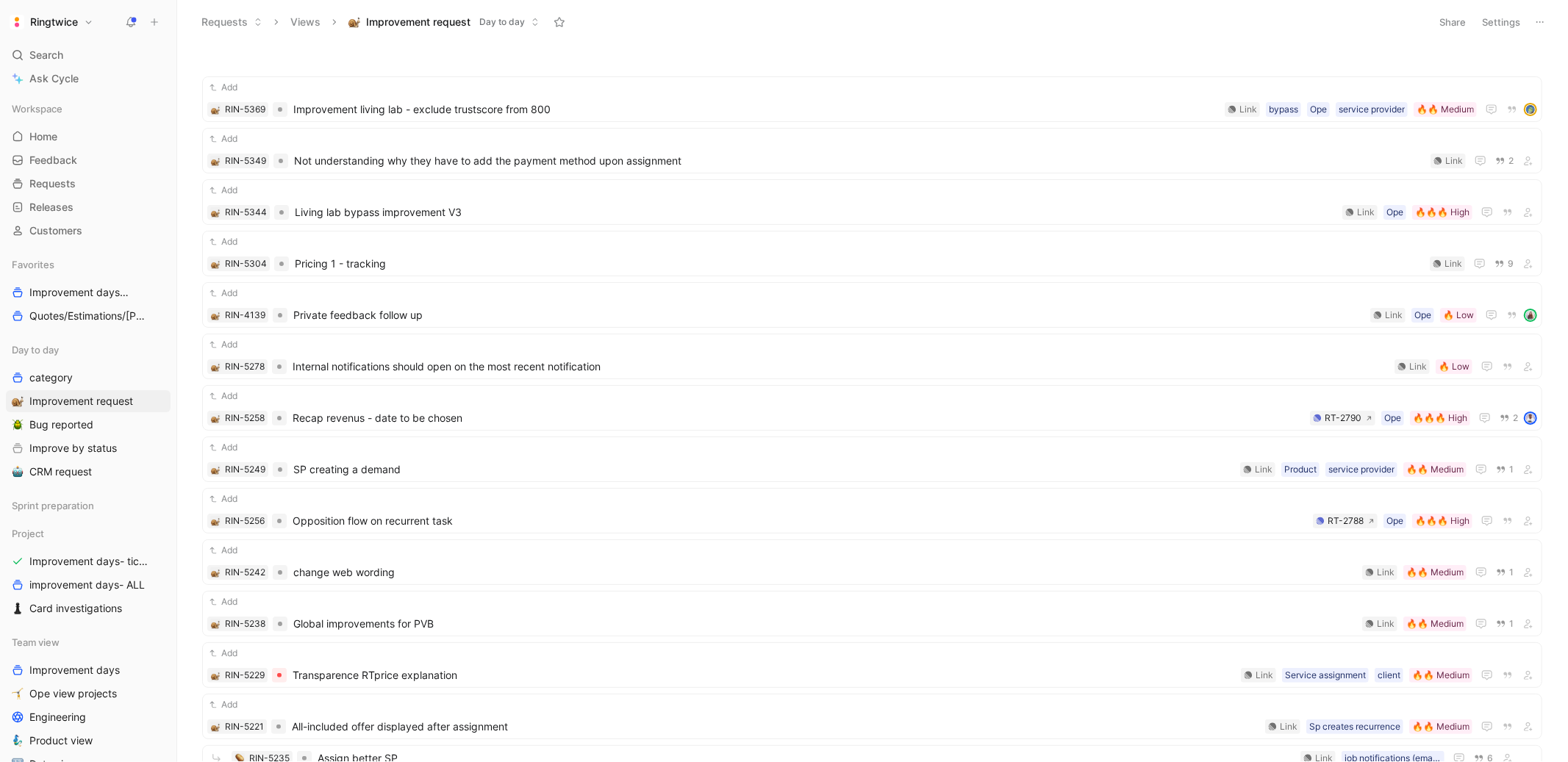
click at [505, 17] on span "Day to day" at bounding box center [501, 22] width 45 height 15
click at [538, 26] on button "Improvement request Day to day" at bounding box center [443, 21] width 204 height 22
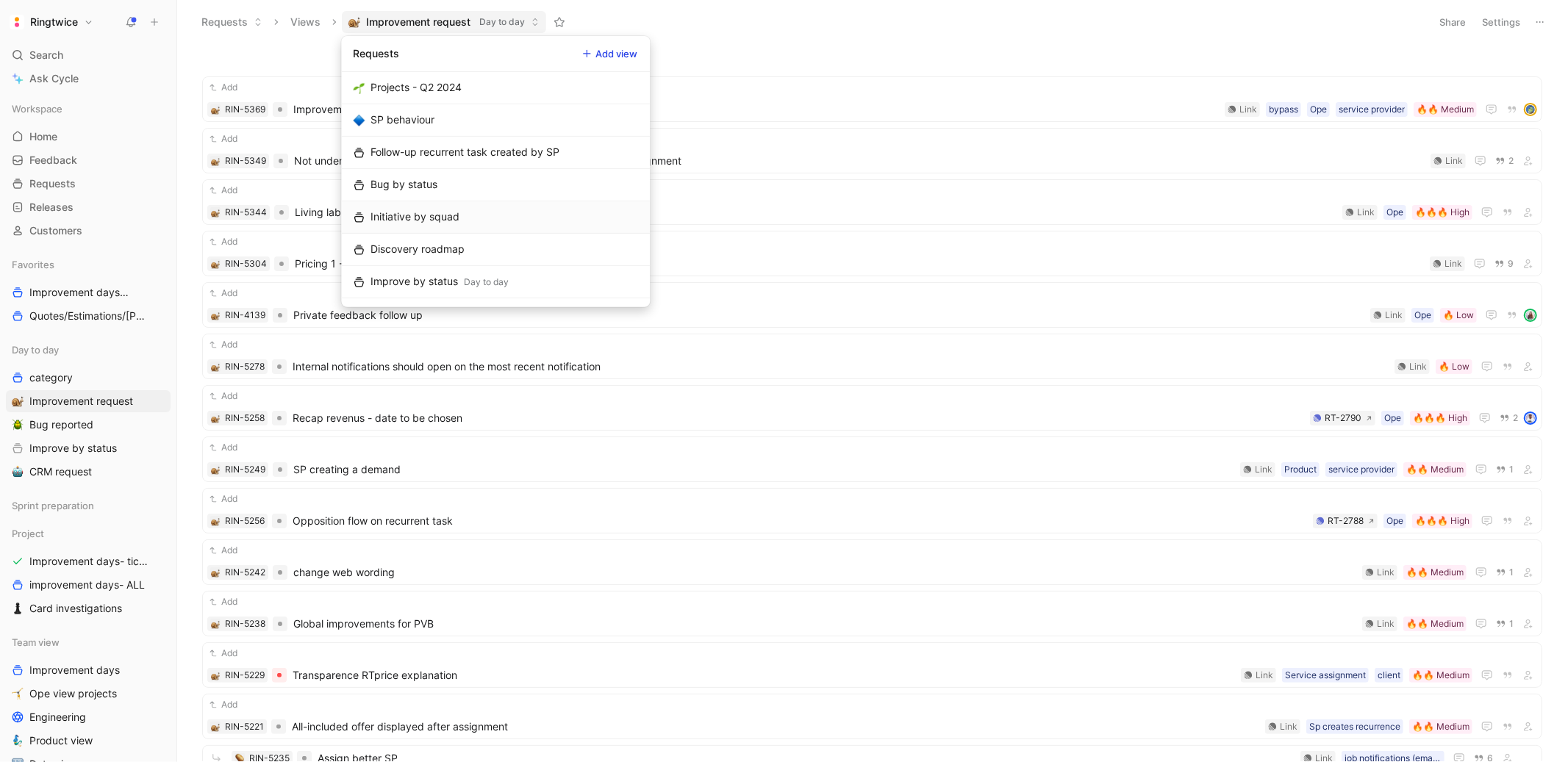
click at [465, 210] on link "Initiative by squad" at bounding box center [495, 217] width 309 height 32
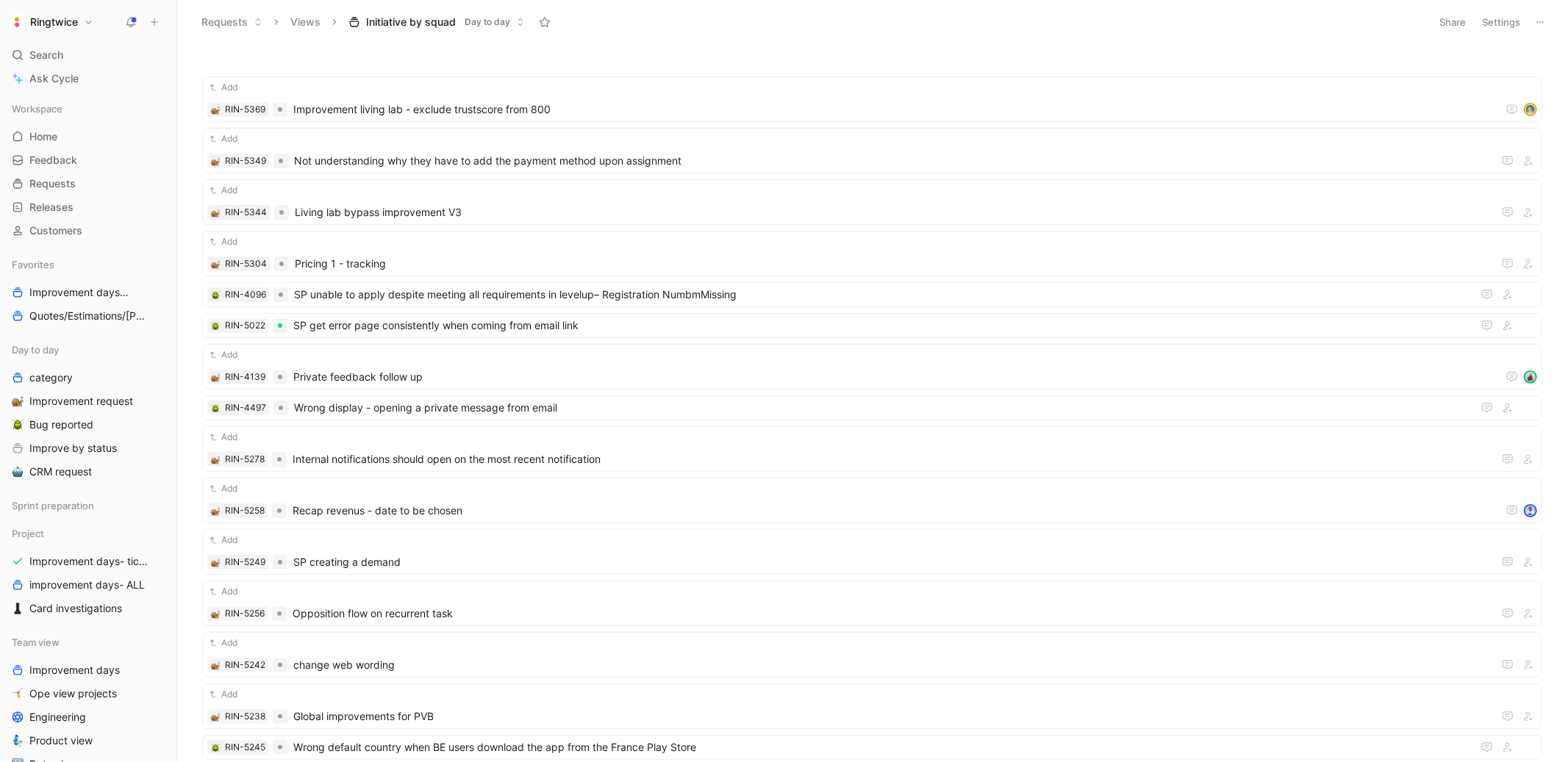
click at [438, 21] on span "Initiative by squad" at bounding box center [410, 22] width 90 height 15
click at [482, 21] on span "Day to day" at bounding box center [487, 22] width 45 height 15
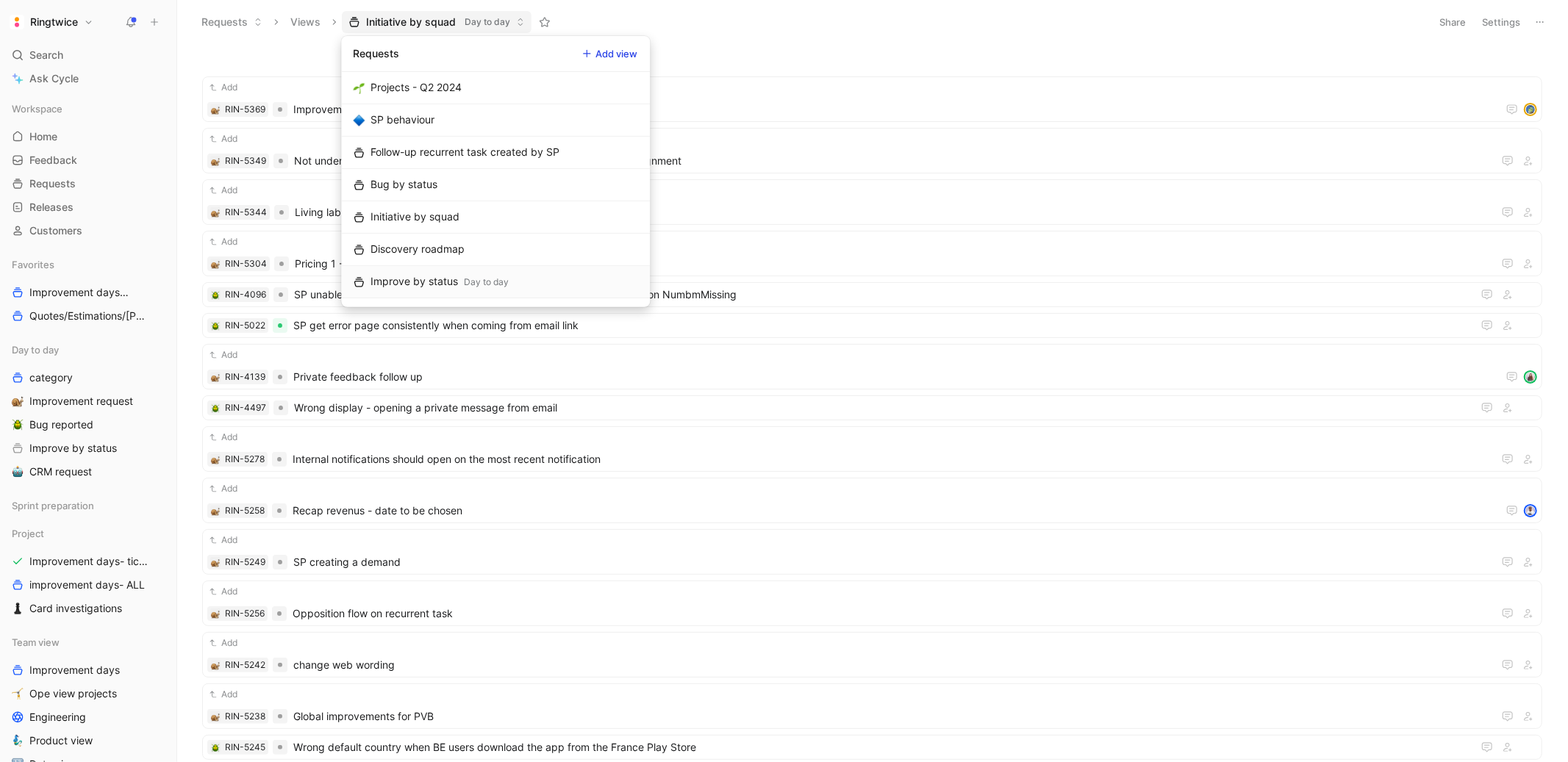
click at [481, 278] on div "Day to day" at bounding box center [486, 282] width 45 height 15
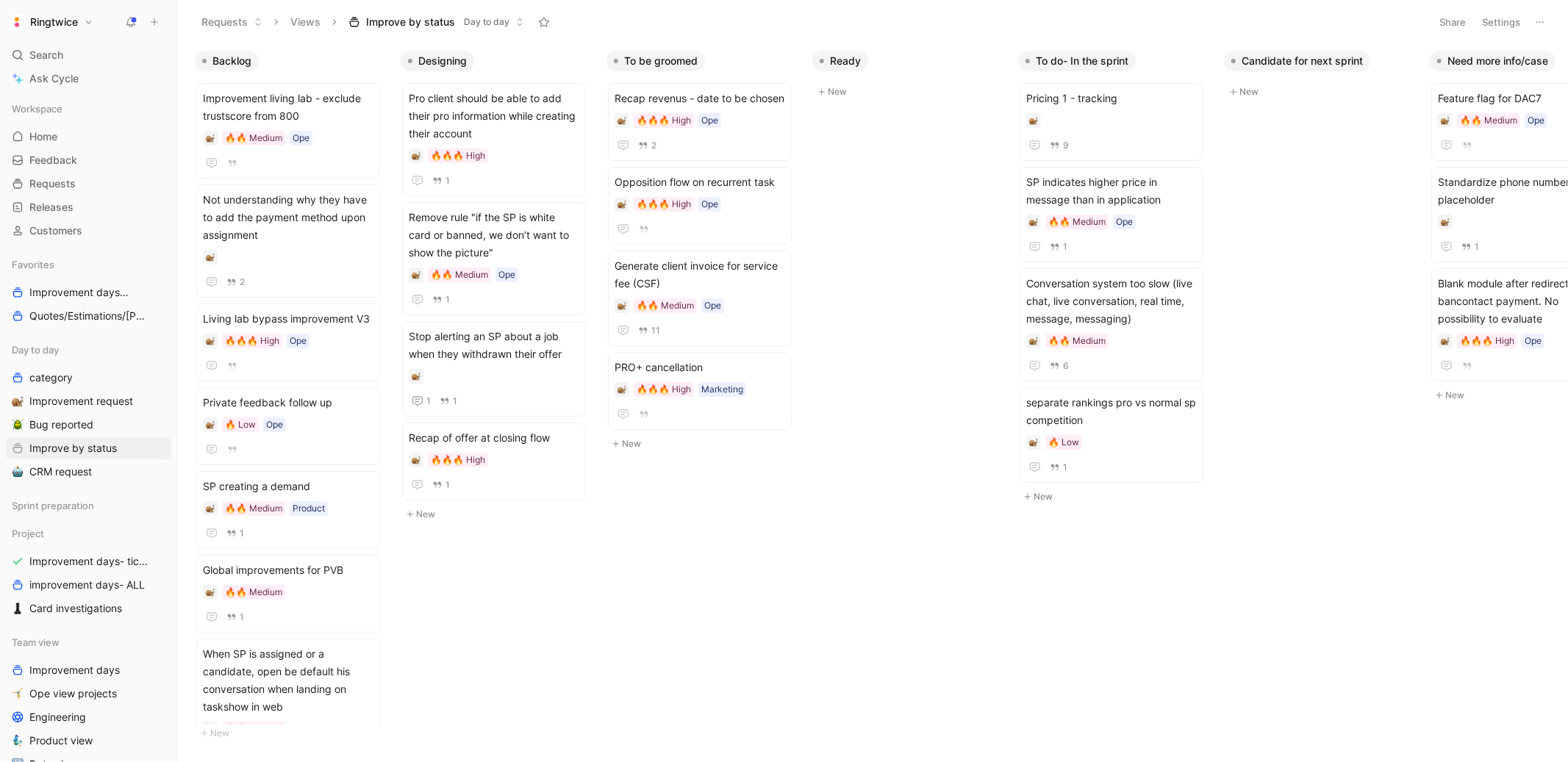
click at [505, 28] on span "Day to day" at bounding box center [486, 22] width 45 height 15
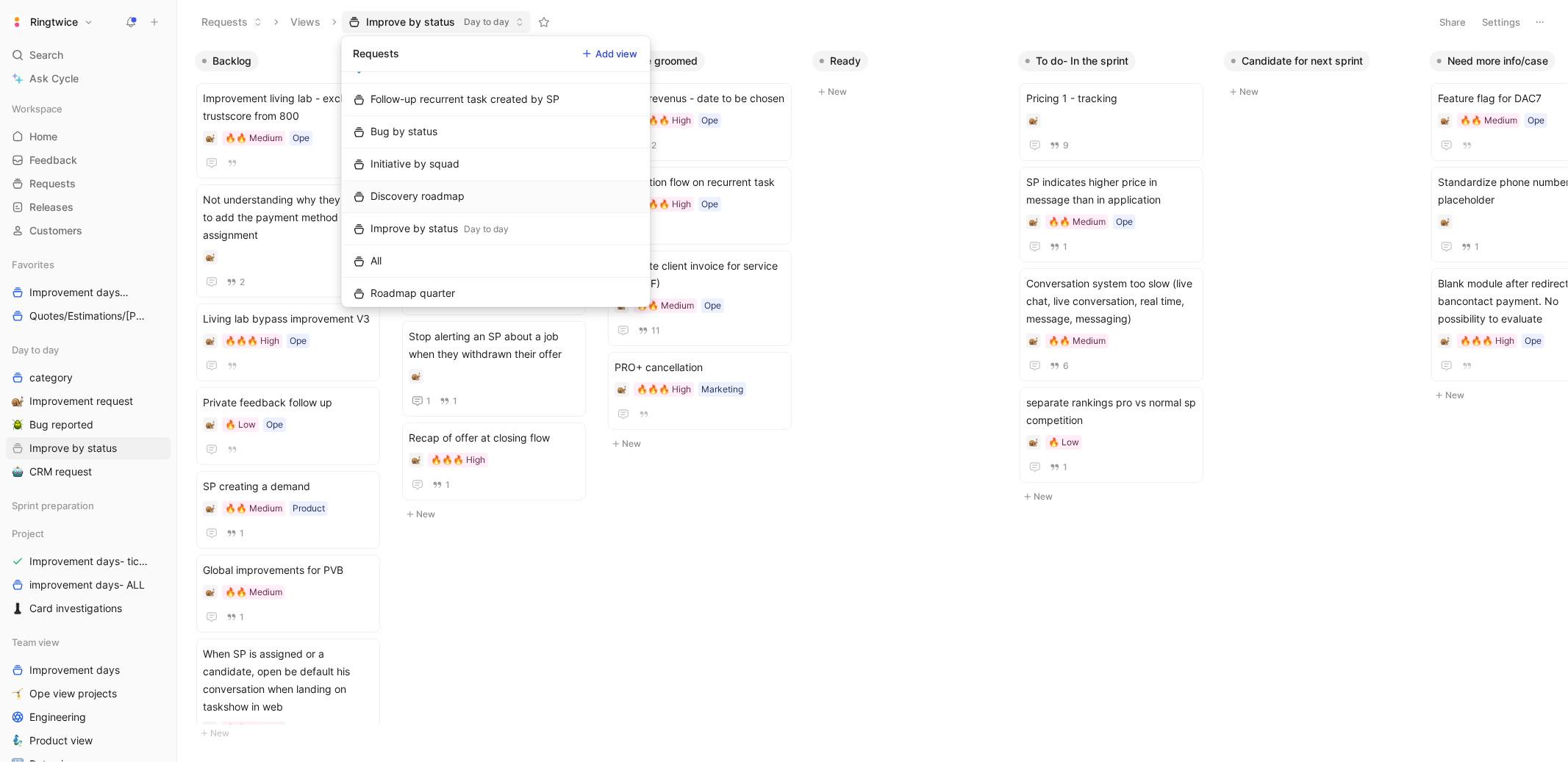
scroll to position [46, 0]
click at [398, 172] on div "Initiative by squad" at bounding box center [415, 170] width 89 height 17
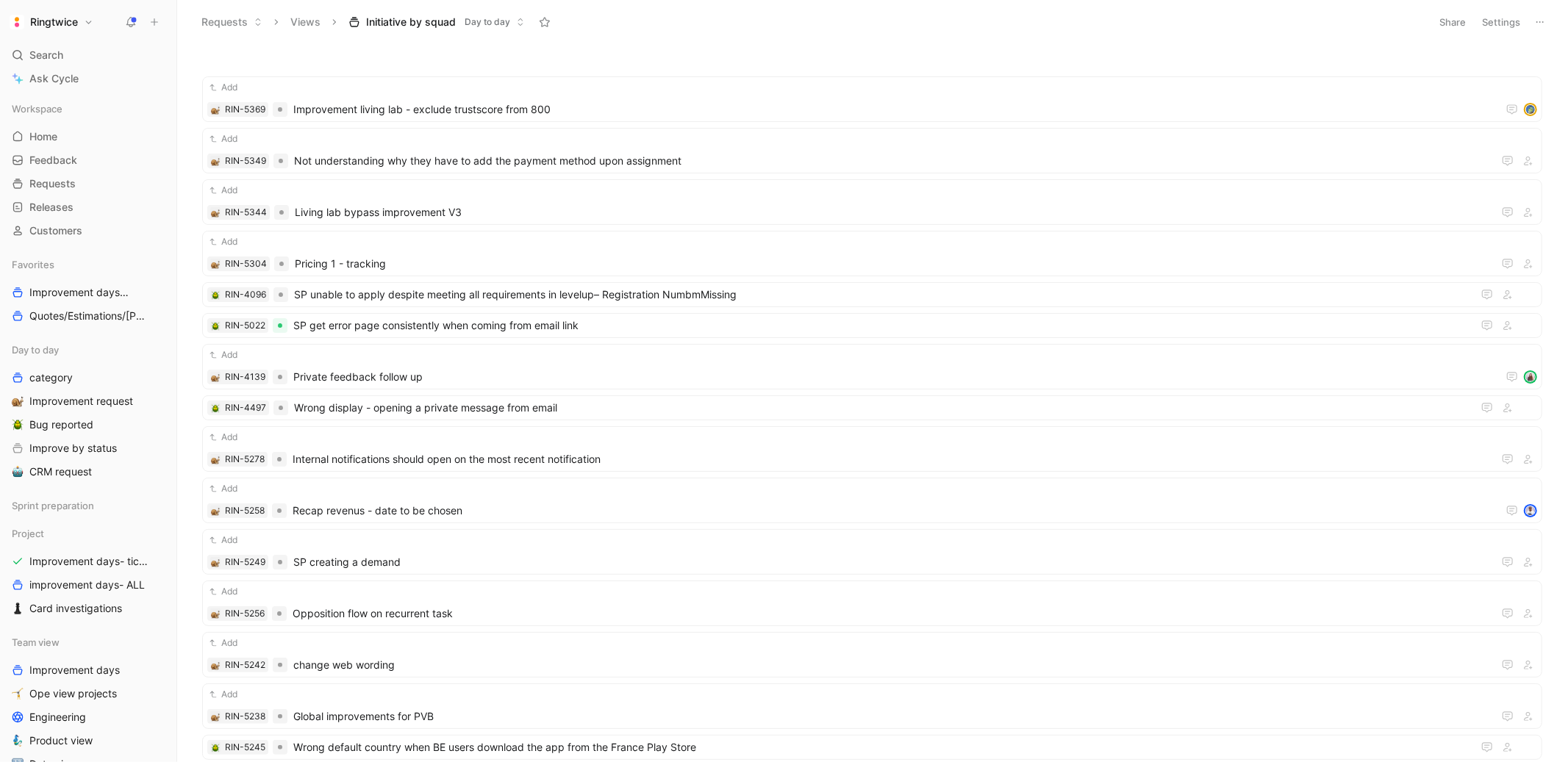
click at [417, 31] on button "Initiative by squad Day to day" at bounding box center [437, 21] width 190 height 22
click at [489, 20] on span "Day to day" at bounding box center [487, 22] width 45 height 15
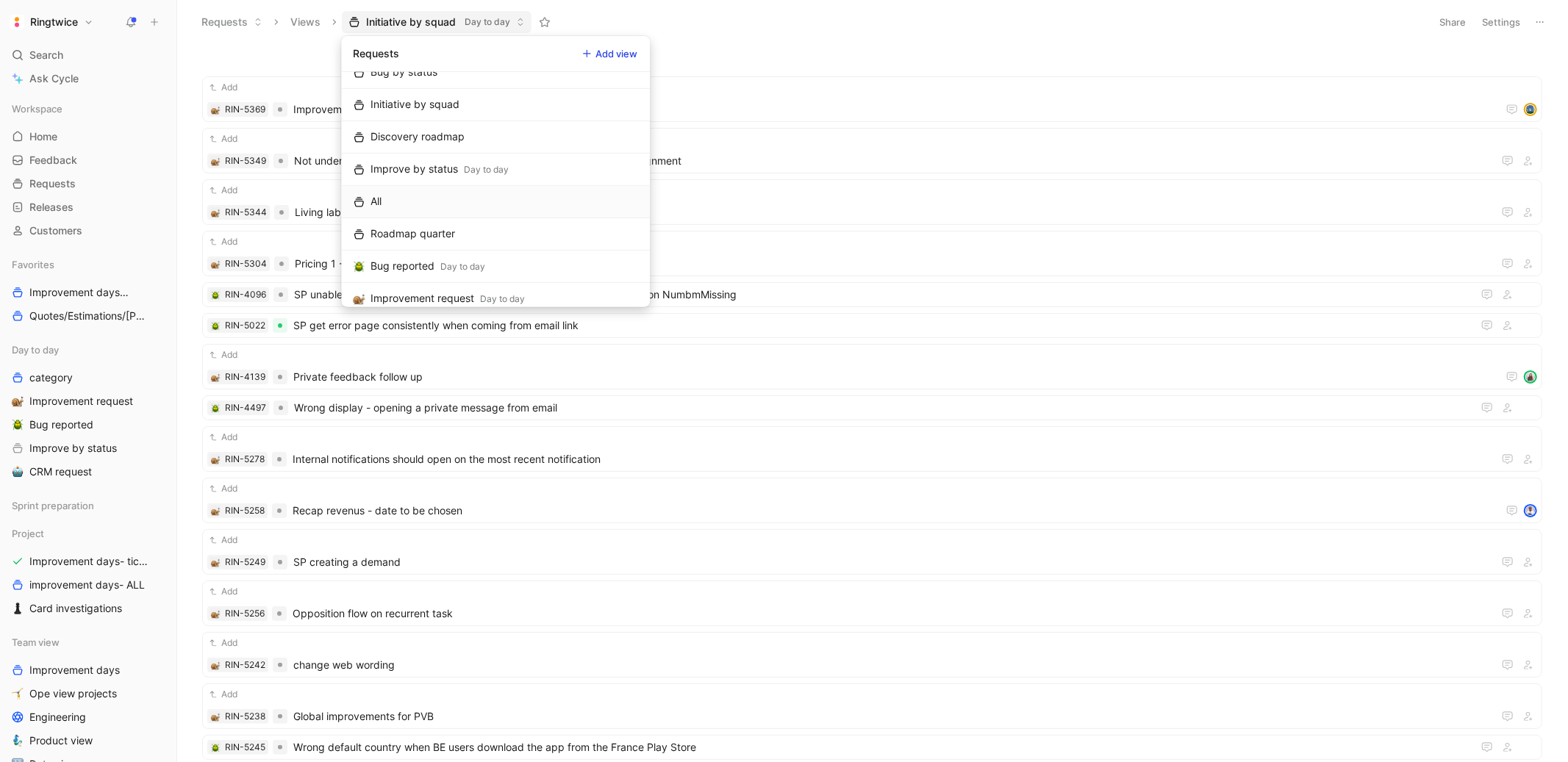
scroll to position [114, 0]
click at [378, 204] on div "All" at bounding box center [376, 199] width 11 height 17
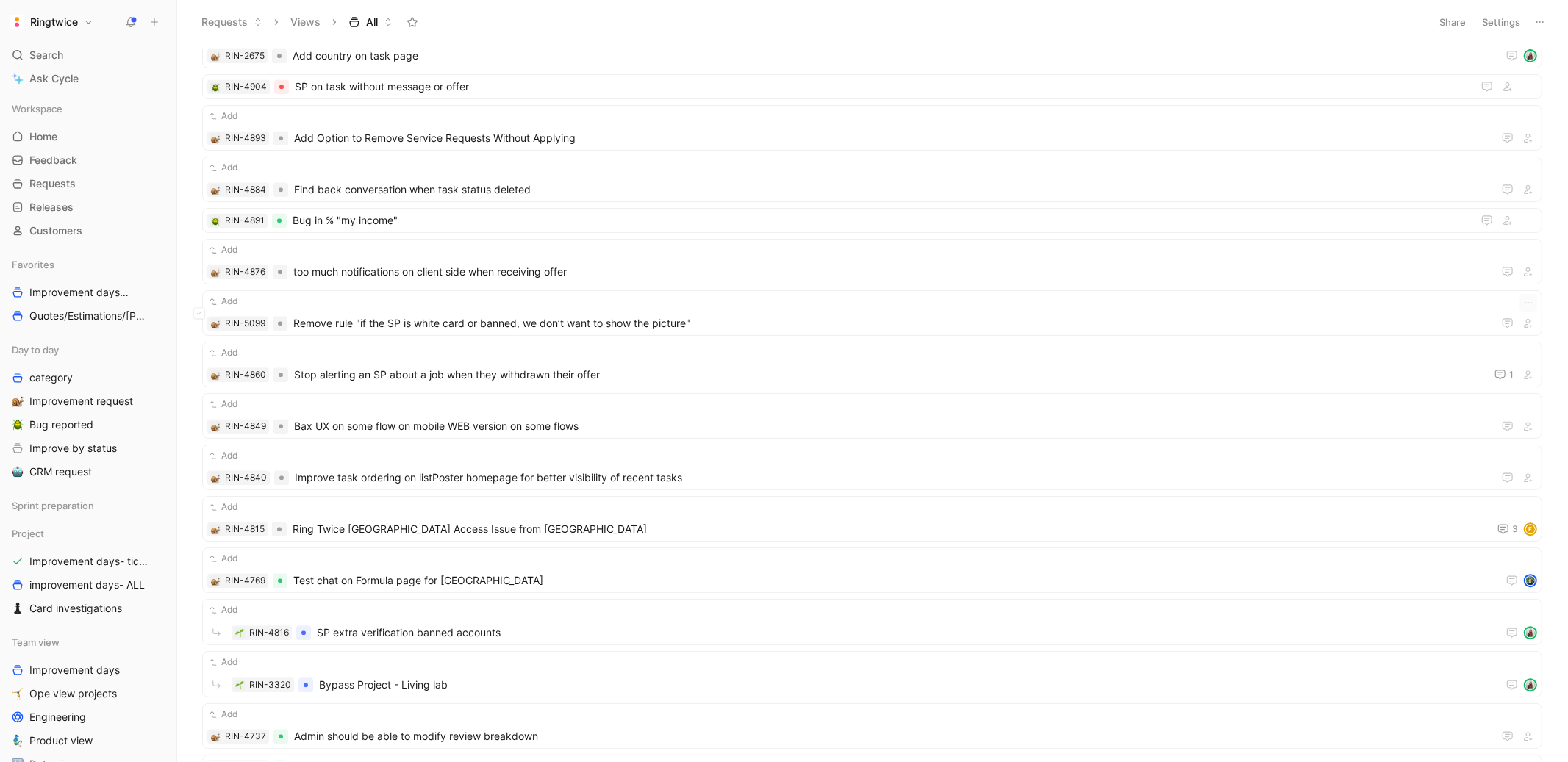
scroll to position [3260, 0]
click at [248, 629] on div "RIN-4816" at bounding box center [268, 631] width 45 height 15
click at [233, 606] on button "Add" at bounding box center [223, 608] width 32 height 15
click at [290, 611] on div "Add" at bounding box center [872, 608] width 1329 height 15
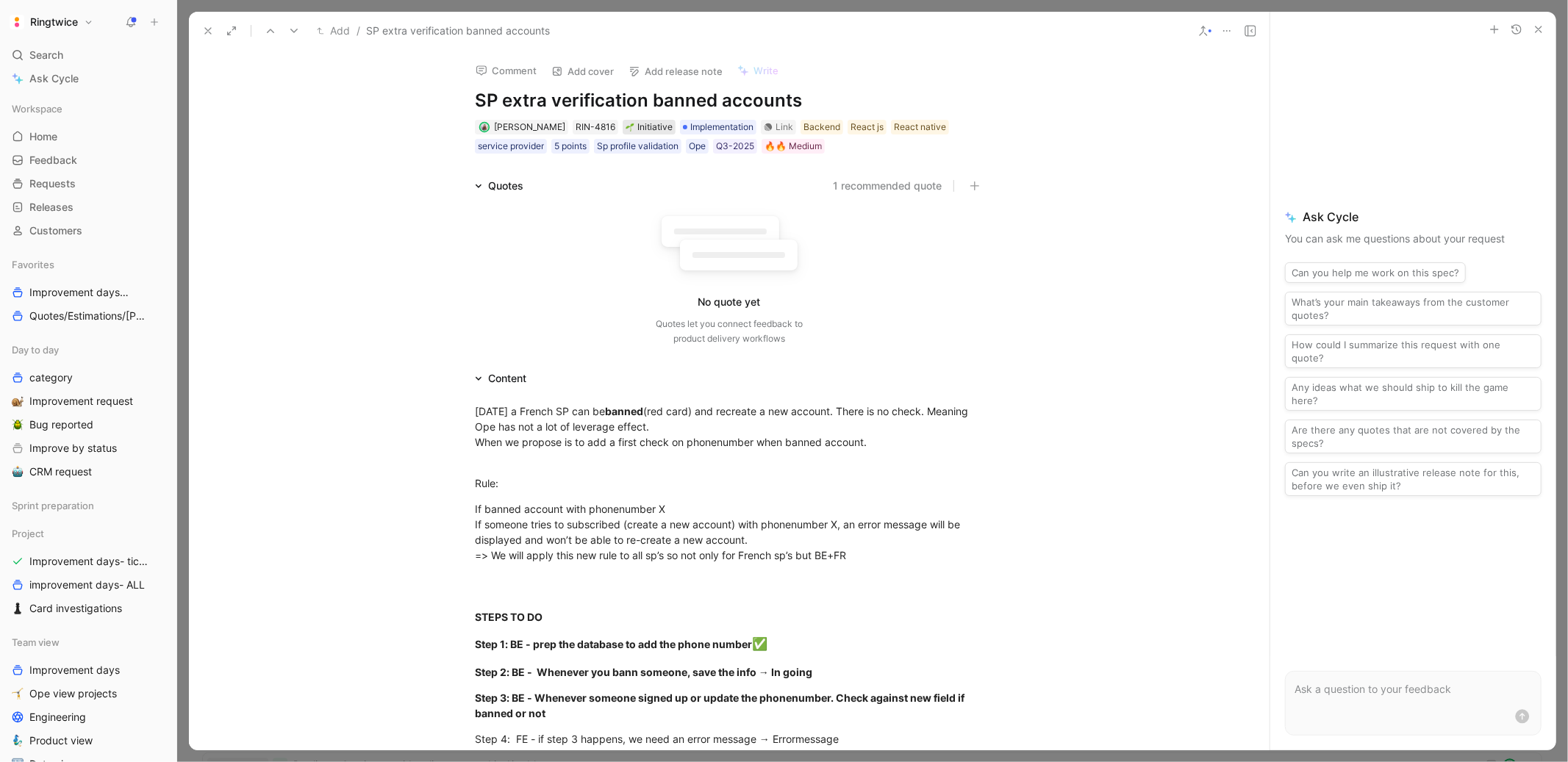
click at [647, 124] on div "Initiative" at bounding box center [649, 127] width 47 height 15
click at [201, 28] on button at bounding box center [207, 31] width 21 height 21
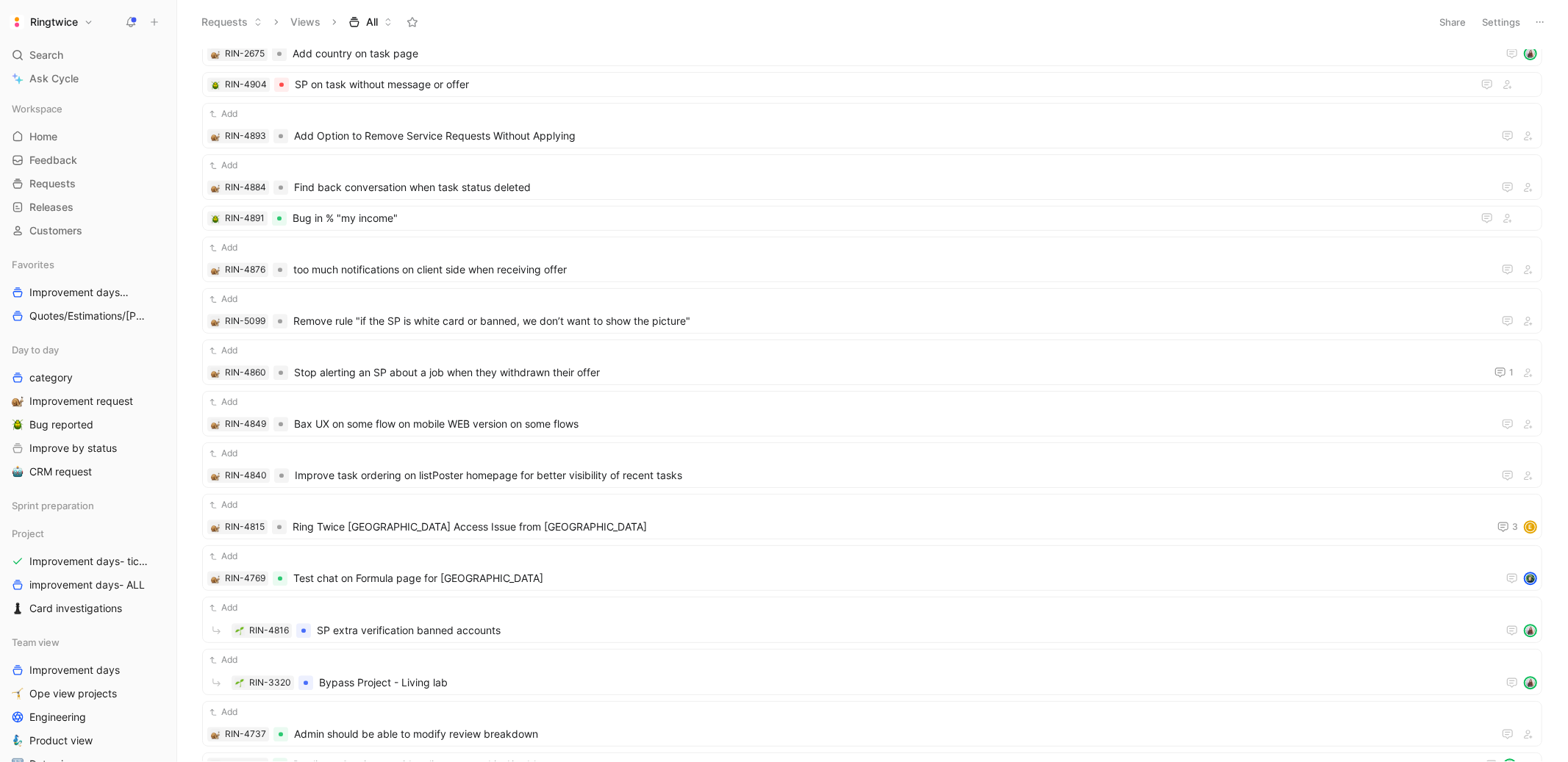
click at [368, 20] on span "All" at bounding box center [372, 22] width 12 height 15
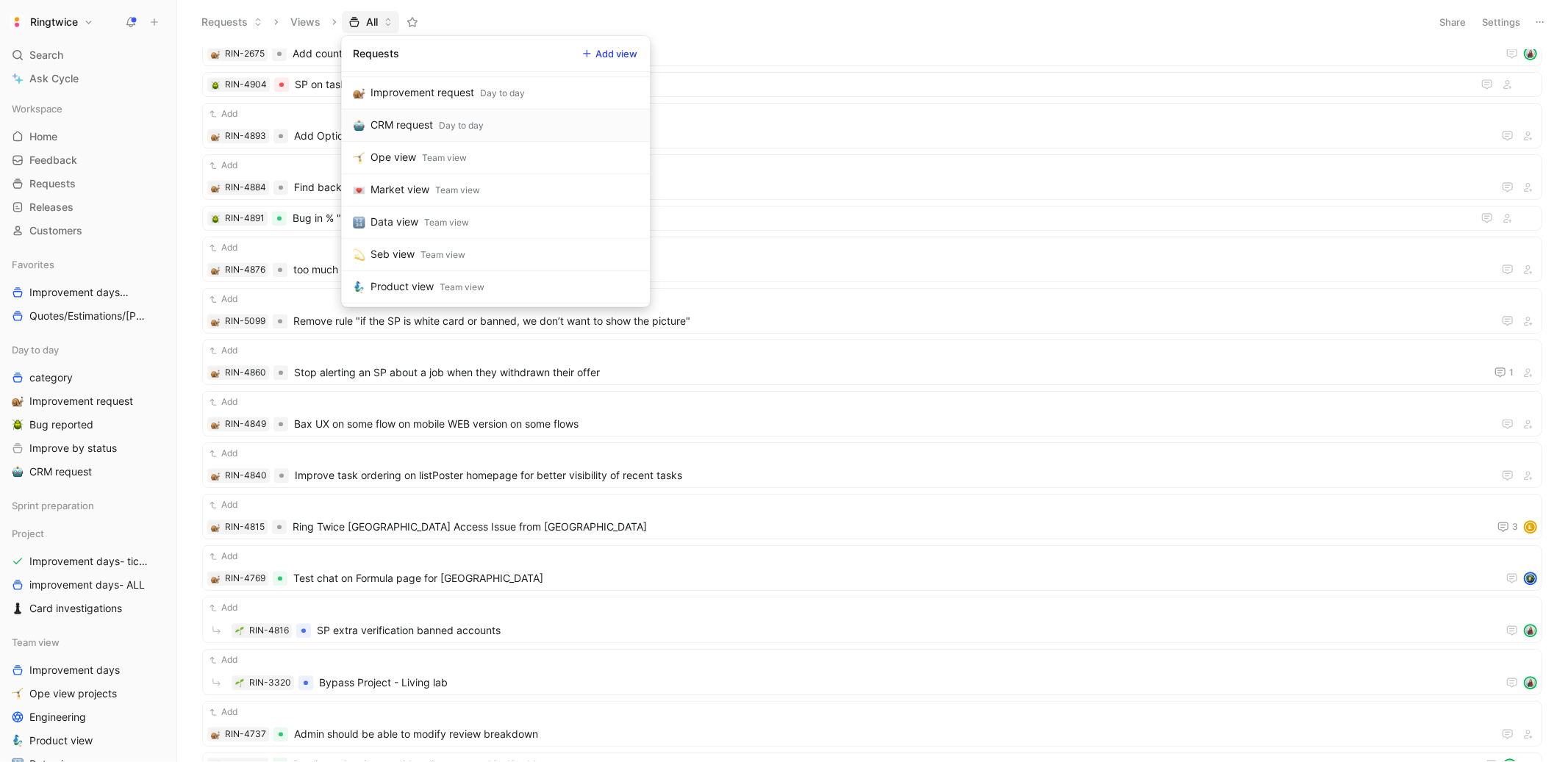
scroll to position [321, 0]
click at [451, 223] on div "Team view" at bounding box center [447, 219] width 45 height 15
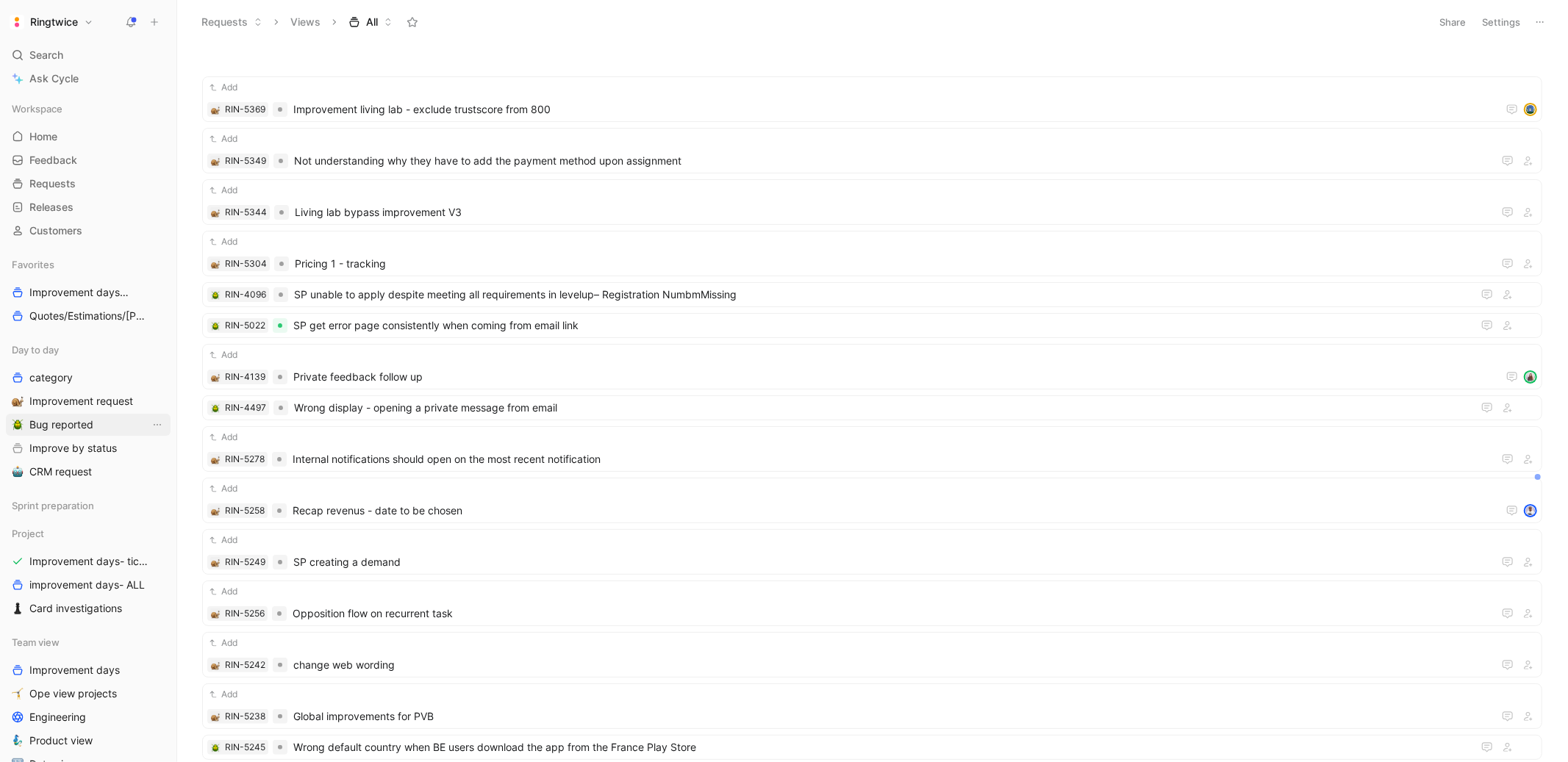
click at [78, 429] on span "Bug reported" at bounding box center [61, 425] width 64 height 15
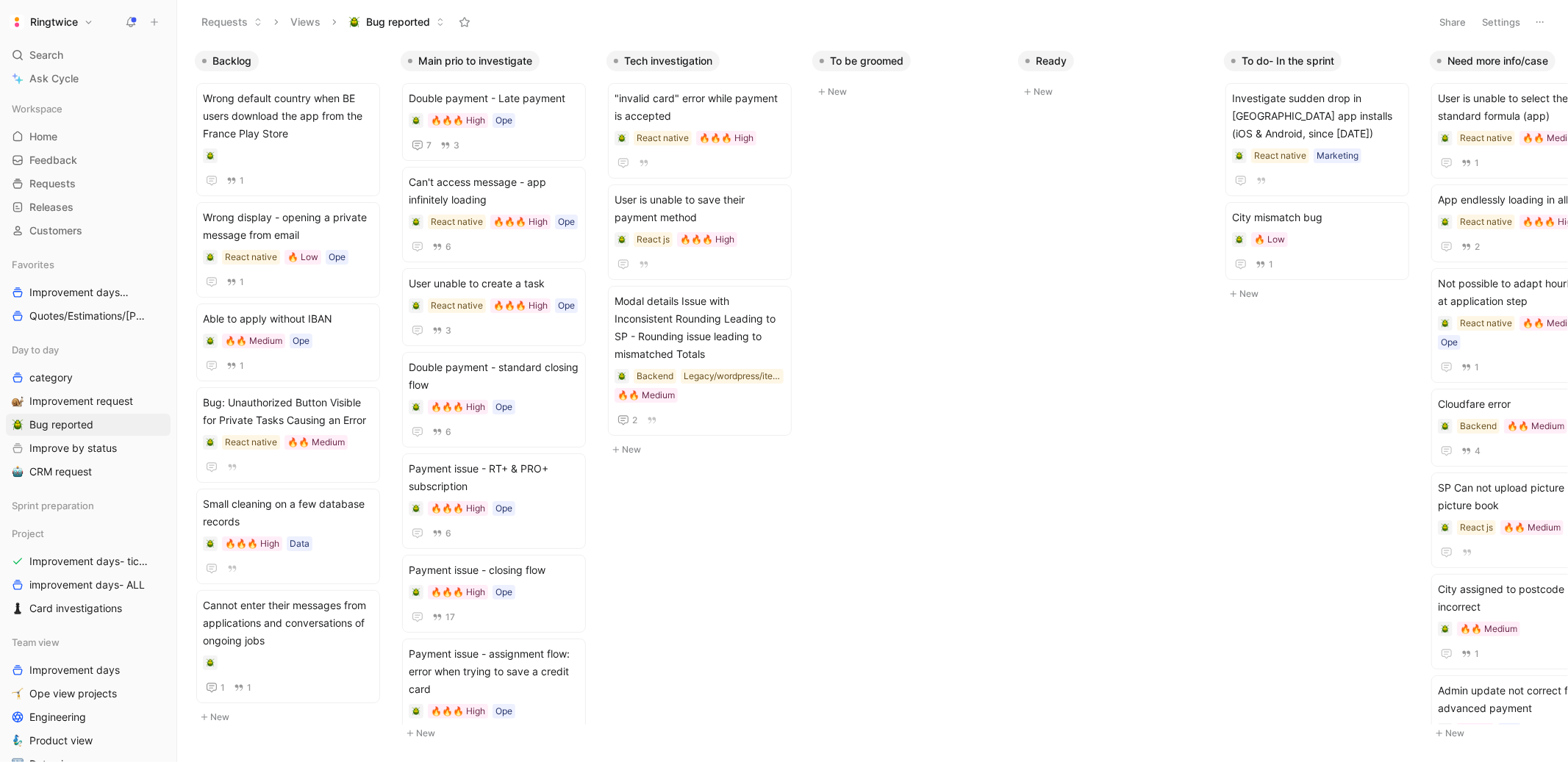
click at [69, 16] on h1 "Ringtwice" at bounding box center [54, 22] width 48 height 13
click at [77, 196] on div "Log out" at bounding box center [100, 207] width 181 height 23
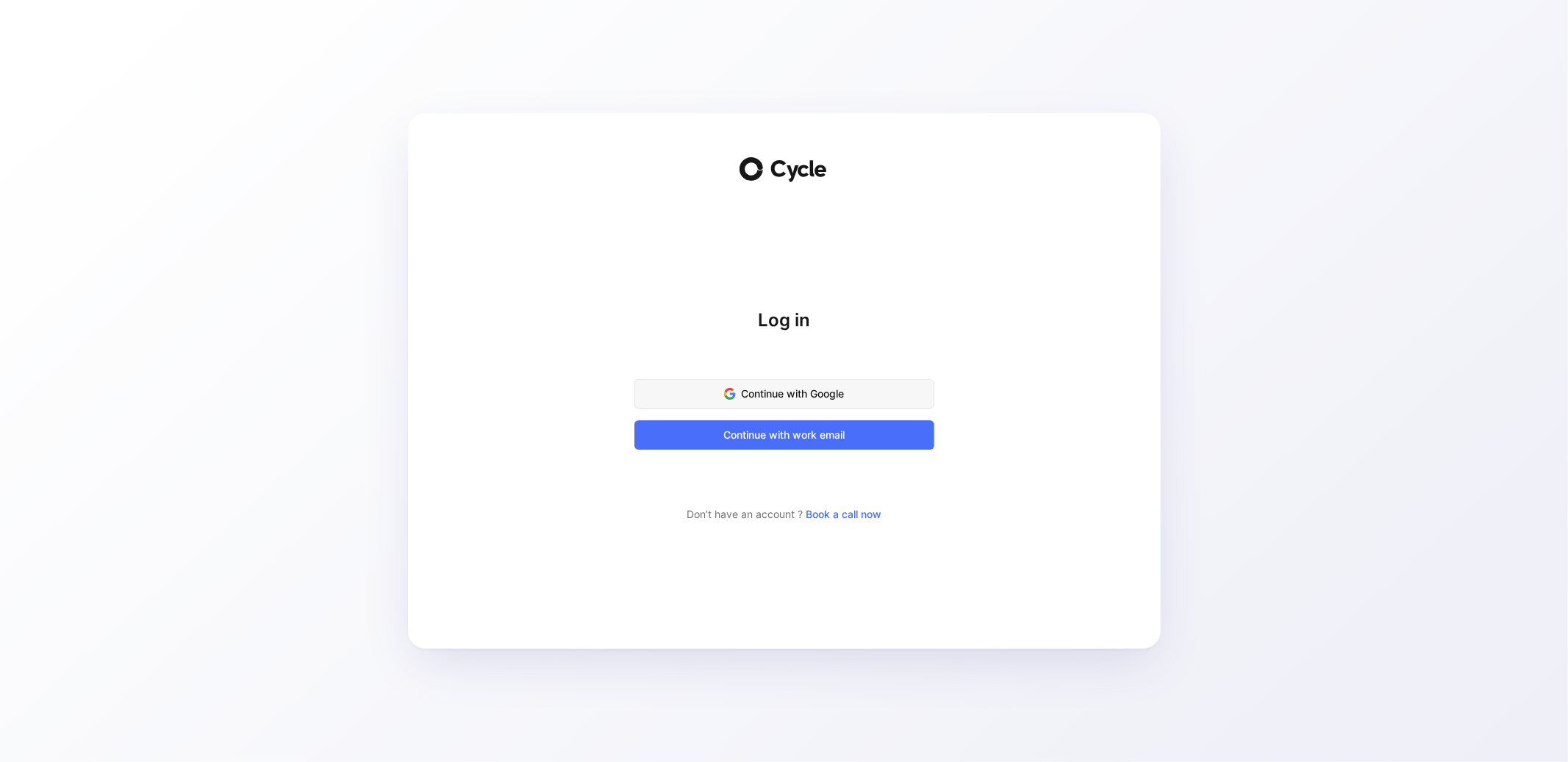
click at [820, 398] on span "Continue with Google" at bounding box center [784, 393] width 263 height 17
